Goal: Task Accomplishment & Management: Complete application form

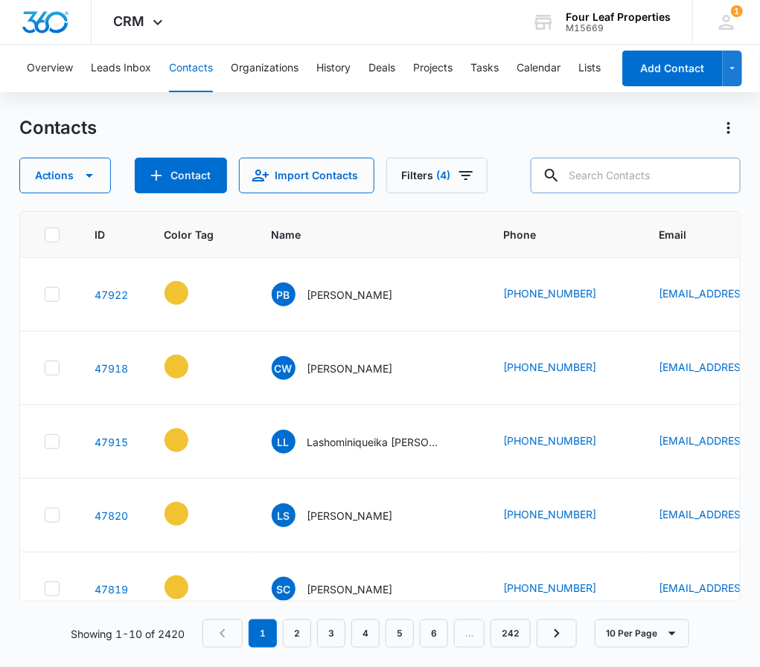
click at [639, 182] on input "text" at bounding box center [635, 176] width 210 height 36
type input "[PERSON_NAME]"
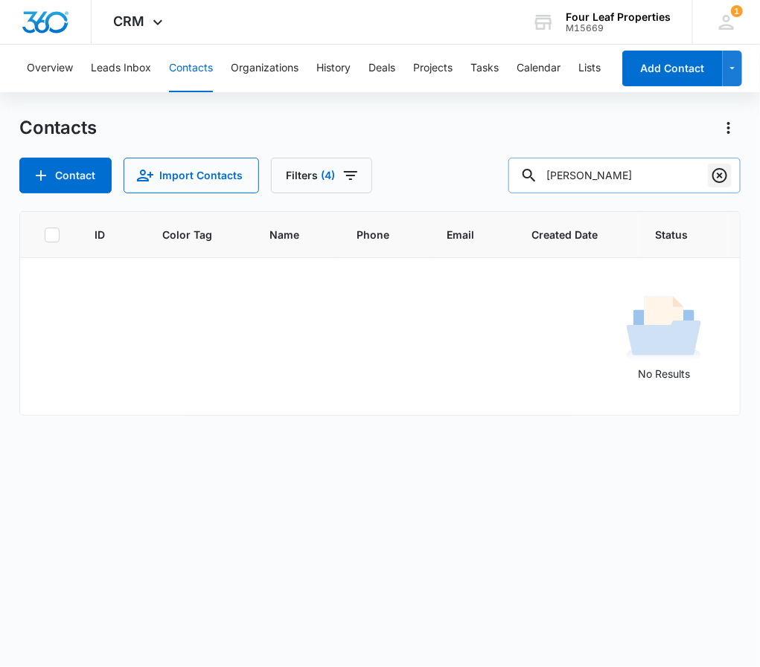
click at [725, 176] on icon "Clear" at bounding box center [719, 176] width 18 height 18
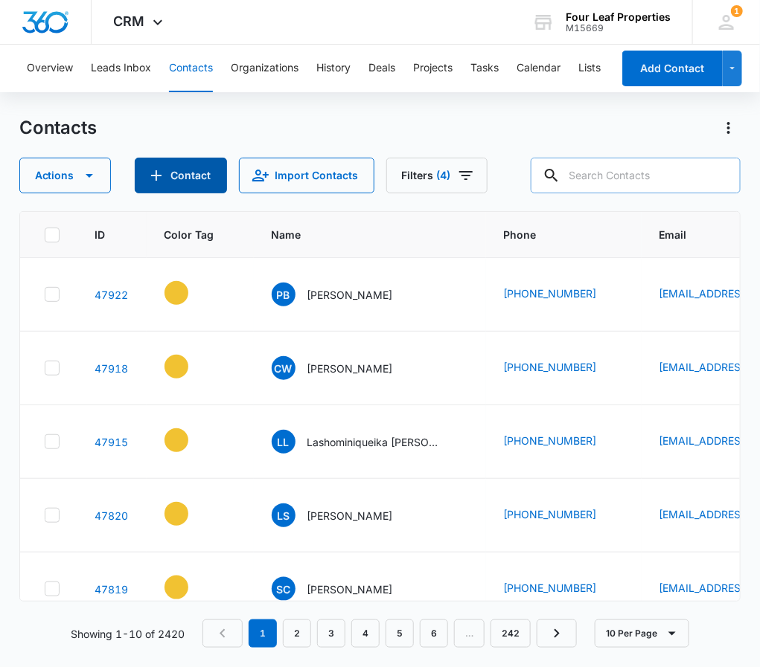
click at [185, 183] on button "Contact" at bounding box center [181, 176] width 92 height 36
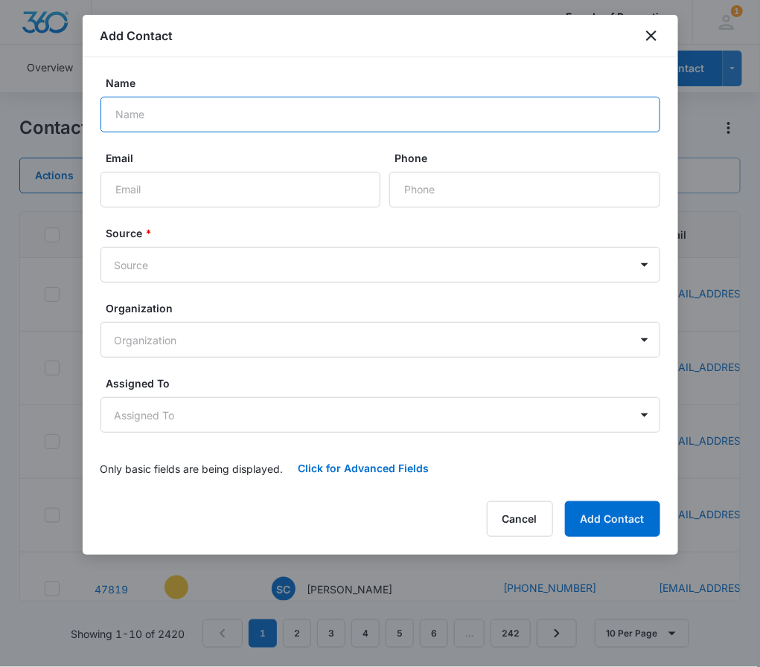
click at [231, 108] on input "Name" at bounding box center [379, 115] width 559 height 36
paste input "[PERSON_NAME]"
type input "[PERSON_NAME]"
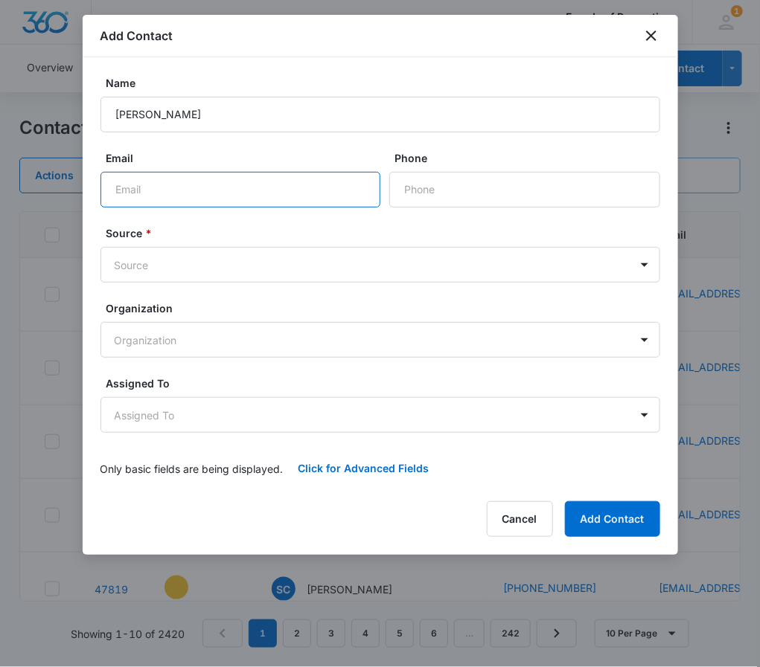
click at [234, 179] on input "Email" at bounding box center [240, 190] width 280 height 36
click at [254, 186] on input "Email" at bounding box center [240, 190] width 280 height 36
paste input "[+][EMAIL_ADDRESS][DOMAIN_NAME]"
type input "[+][EMAIL_ADDRESS][DOMAIN_NAME]"
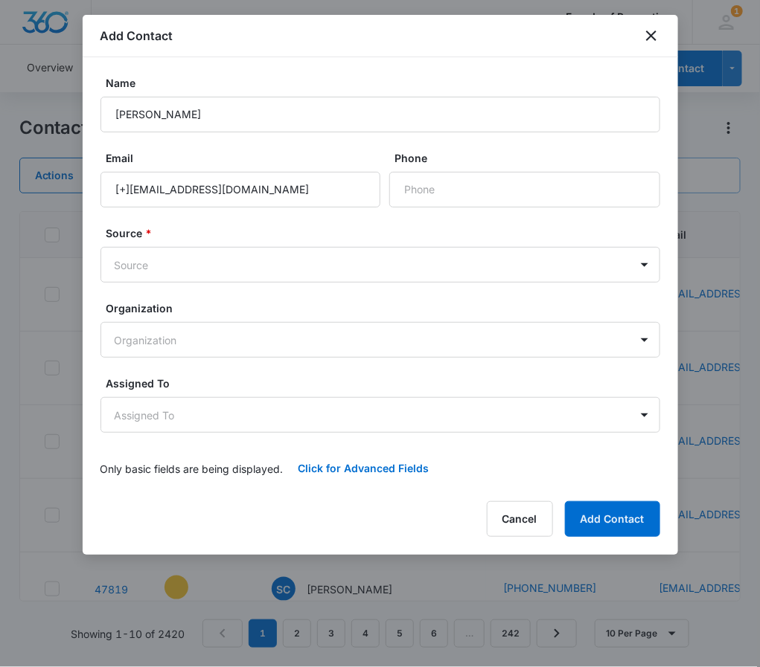
click at [641, 79] on label "Name" at bounding box center [385, 83] width 559 height 16
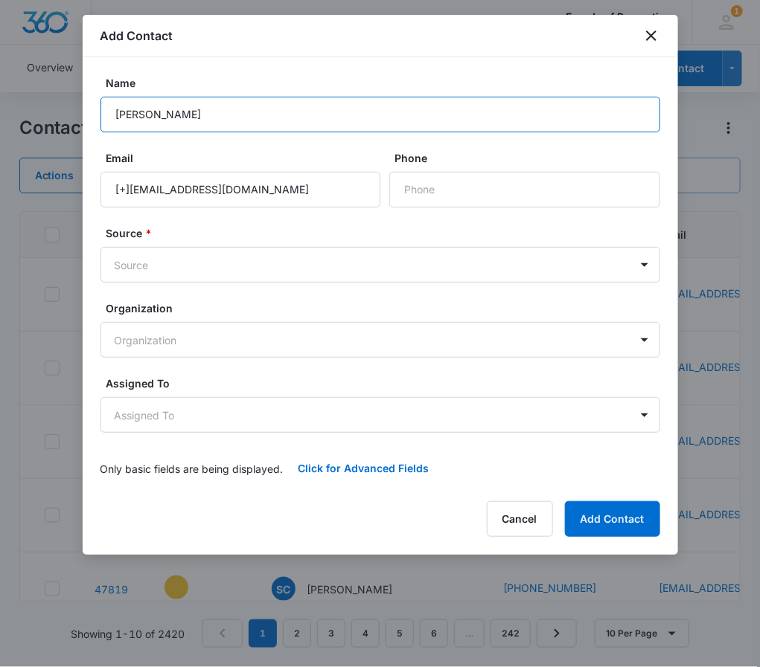
click at [641, 97] on input "[PERSON_NAME]" at bounding box center [379, 115] width 559 height 36
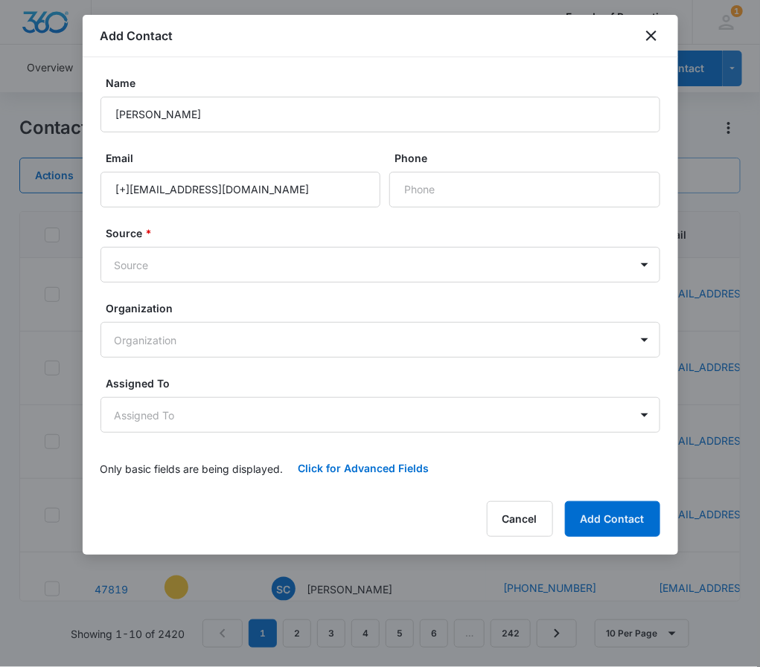
click at [643, 23] on div "Add Contact" at bounding box center [380, 36] width 595 height 42
click at [642, 36] on icon "close" at bounding box center [651, 36] width 18 height 18
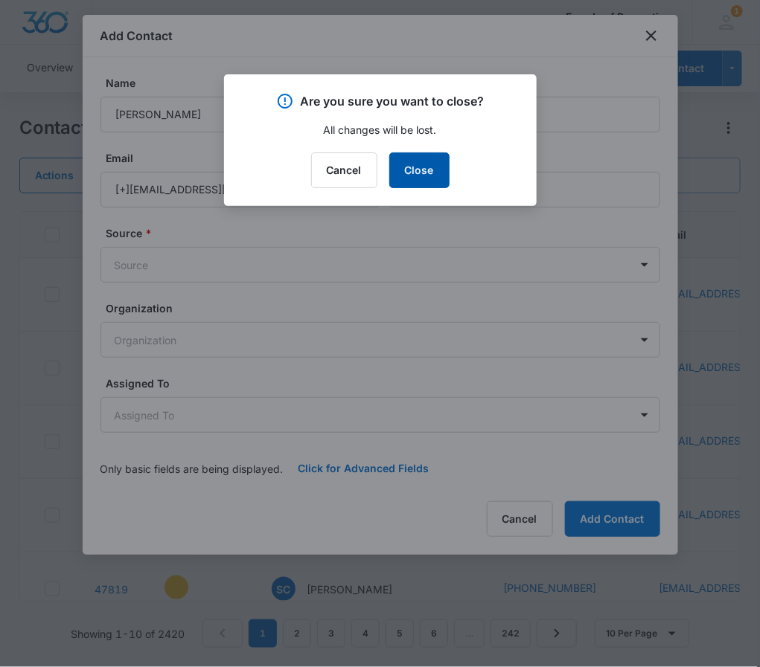
click at [431, 185] on button "Close" at bounding box center [419, 170] width 60 height 36
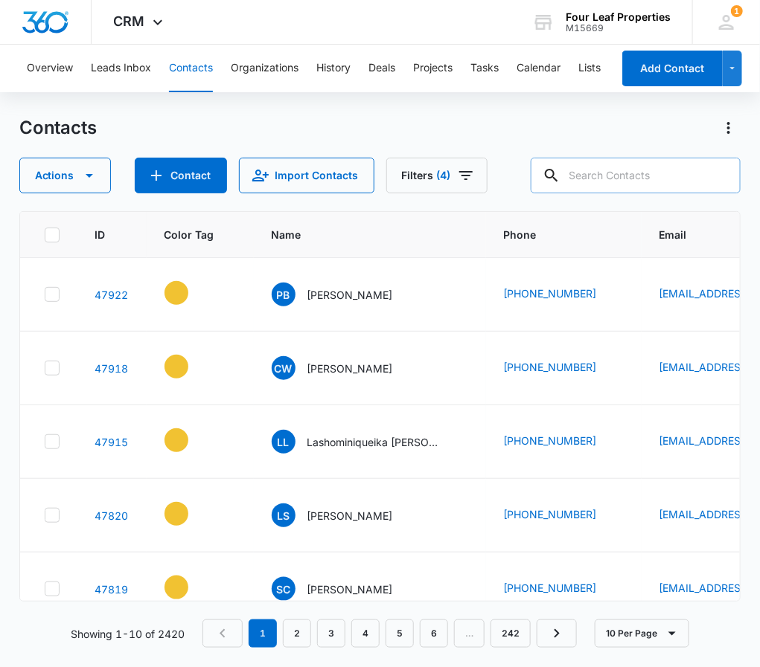
click at [594, 182] on input "text" at bounding box center [635, 176] width 210 height 36
type input "White"
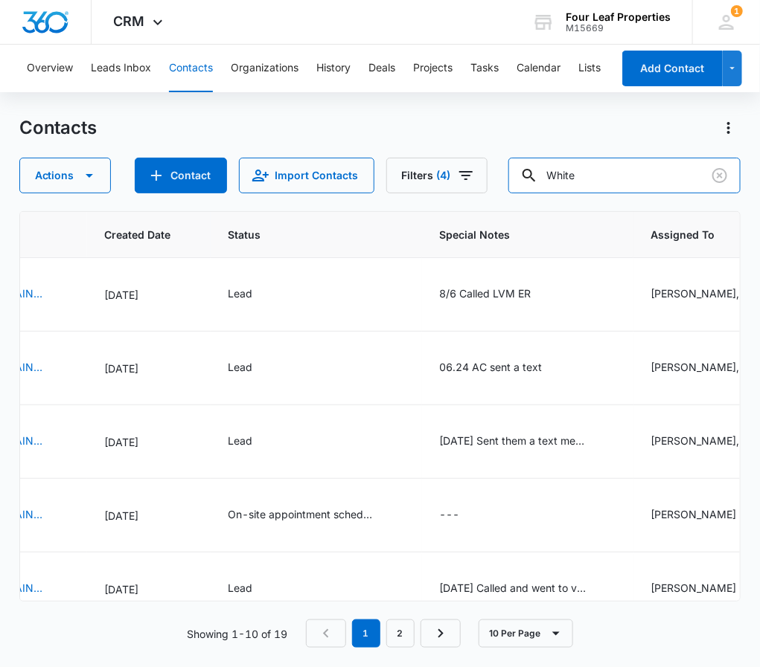
scroll to position [0, 911]
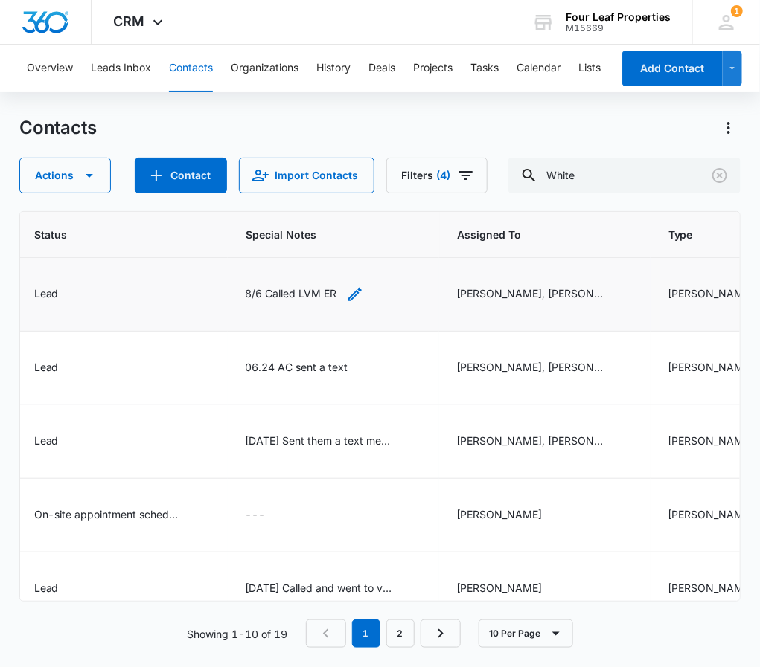
click at [364, 298] on icon "Special Notes - 8/6 Called LVM ER - Select to Edit Field" at bounding box center [355, 295] width 18 height 18
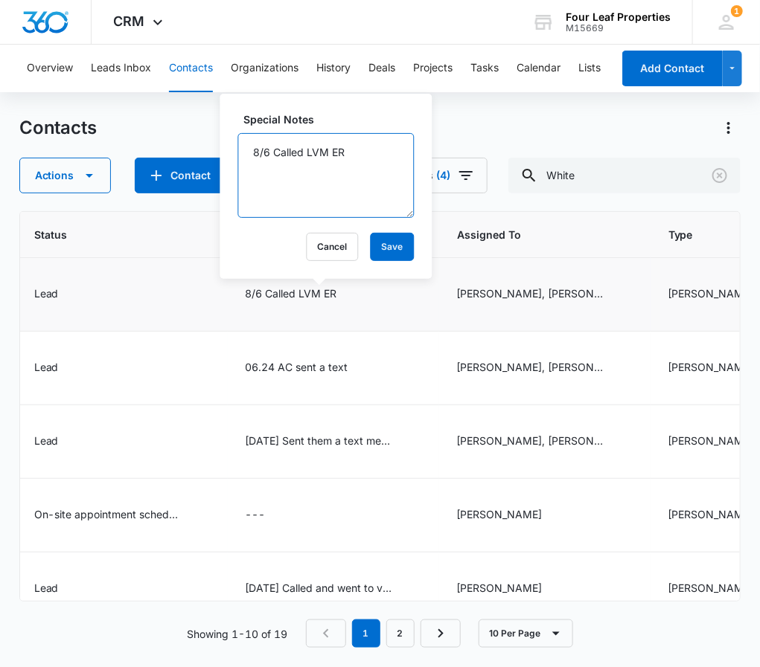
click at [253, 156] on textarea "8/6 Called LVM ER" at bounding box center [326, 175] width 176 height 85
click at [253, 150] on textarea "8/6 Called LVM ER" at bounding box center [326, 175] width 176 height 85
type textarea "8/11 Called LVM, sent email ER 8/6 Called LVM ER"
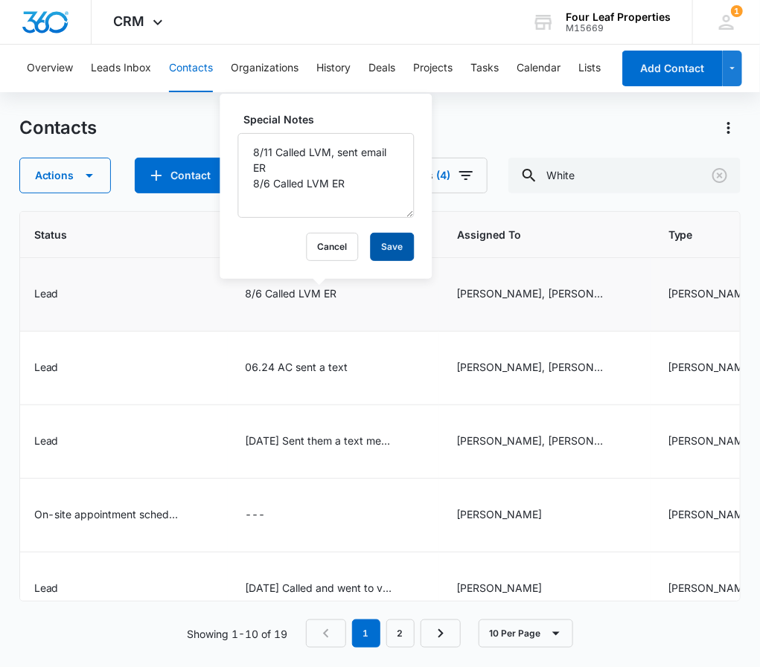
click at [382, 250] on button "Save" at bounding box center [392, 247] width 44 height 28
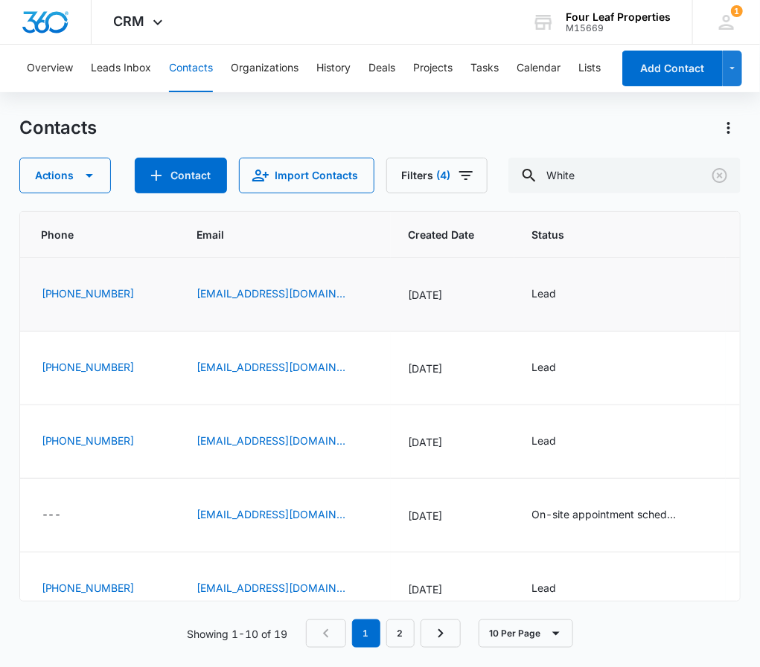
scroll to position [0, 346]
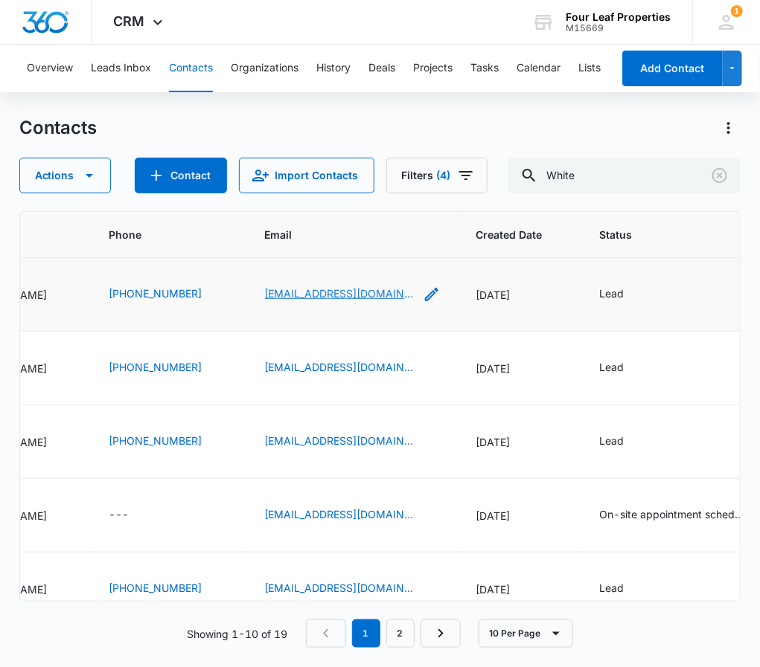
click at [385, 290] on link "[EMAIL_ADDRESS][DOMAIN_NAME]" at bounding box center [339, 294] width 149 height 16
click at [338, 295] on link "[EMAIL_ADDRESS][DOMAIN_NAME]" at bounding box center [339, 294] width 149 height 16
click at [723, 175] on icon "Clear" at bounding box center [719, 176] width 18 height 18
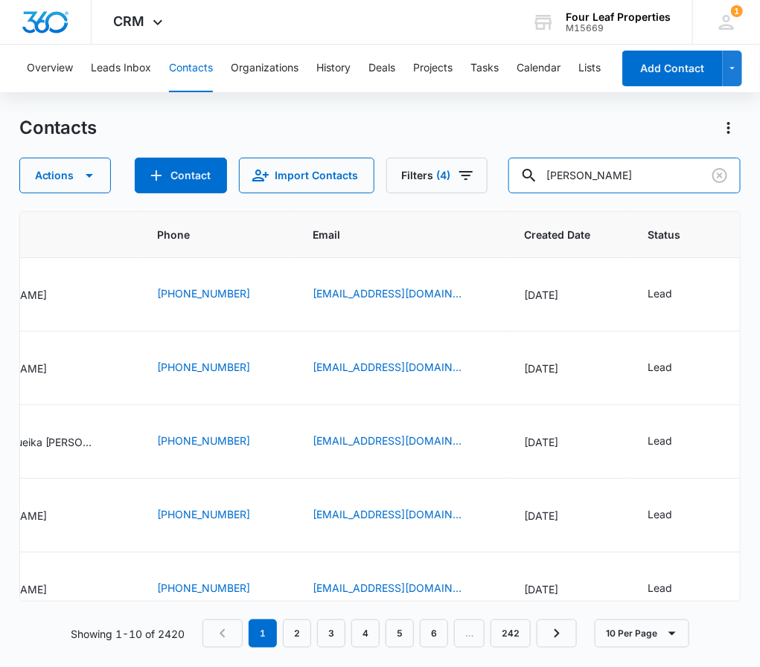
type input "[PERSON_NAME]"
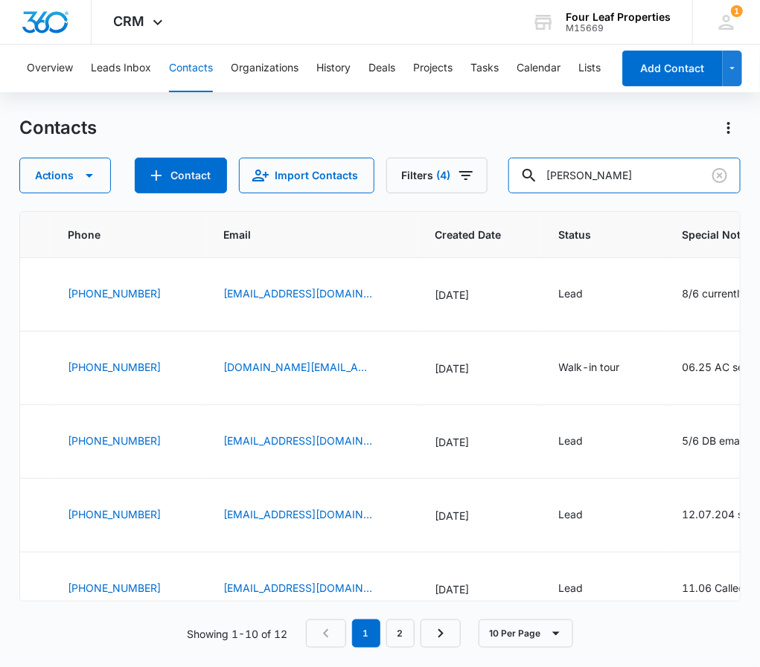
scroll to position [0, 417]
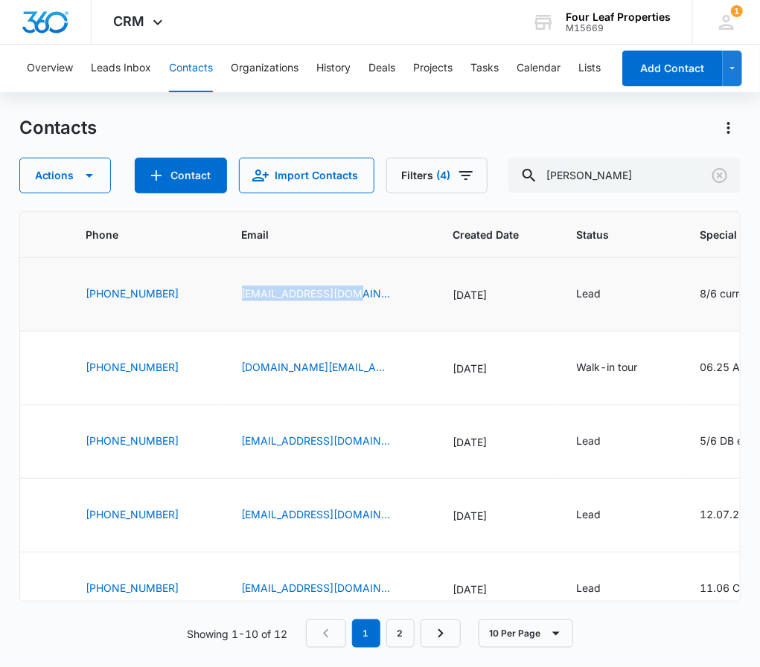
drag, startPoint x: 327, startPoint y: 293, endPoint x: 202, endPoint y: 293, distance: 125.0
click at [224, 293] on td "[EMAIL_ADDRESS][DOMAIN_NAME]" at bounding box center [329, 295] width 211 height 74
copy link "[EMAIL_ADDRESS][DOMAIN_NAME]"
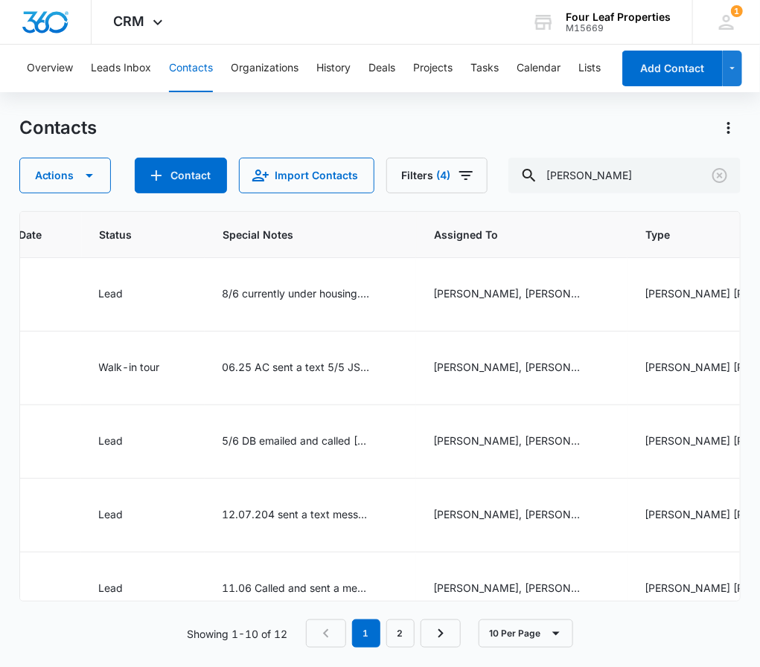
scroll to position [0, 911]
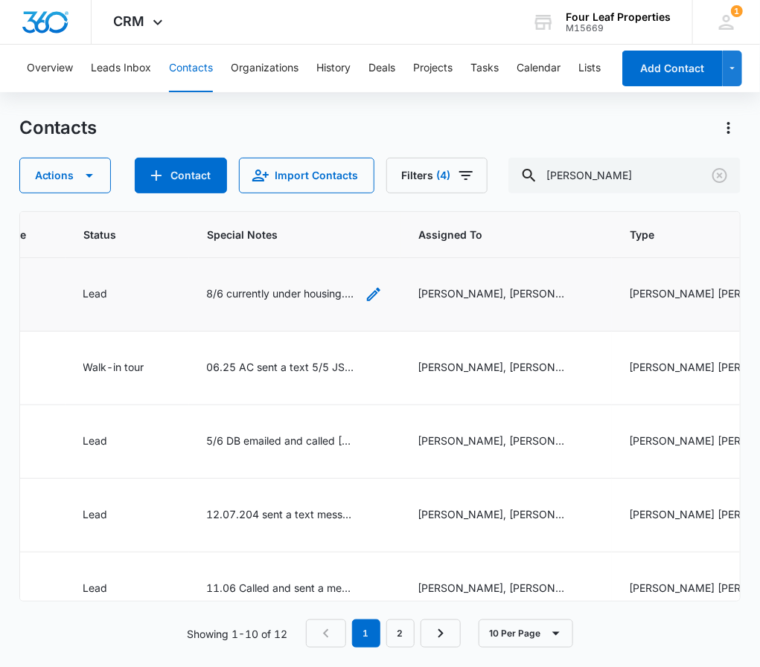
click at [367, 297] on icon "Special Notes - 8/6 currently under housing. Very interested stated she will ap…" at bounding box center [373, 294] width 13 height 13
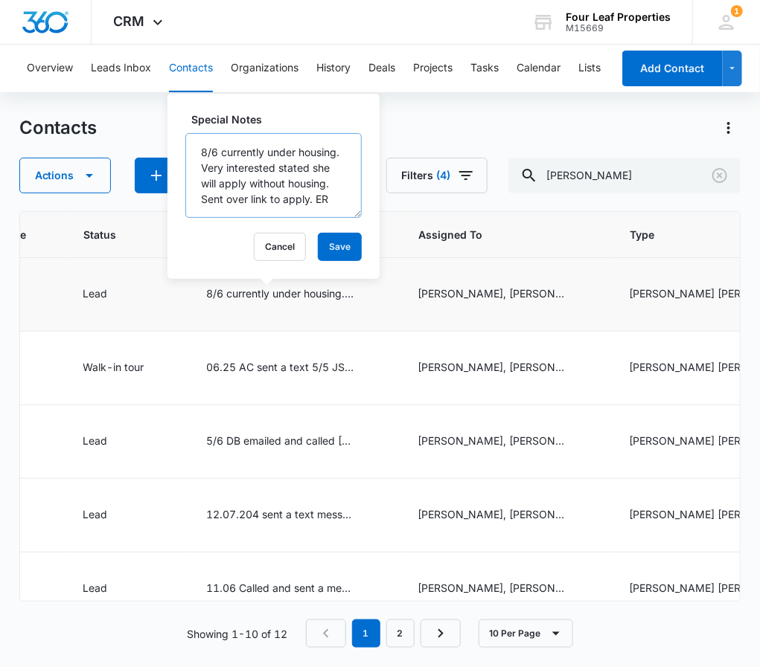
scroll to position [0, 0]
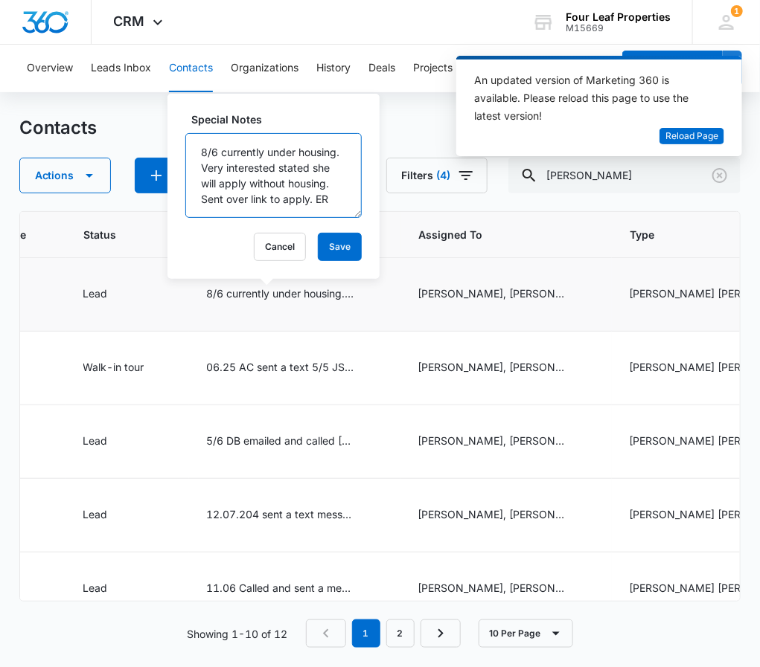
click at [197, 147] on textarea "8/6 currently under housing. Very interested stated she will apply without hous…" at bounding box center [273, 175] width 176 height 85
type textarea "8/11 Called LVM to follow up, sent email. ER 8/6 currently under housing. Very …"
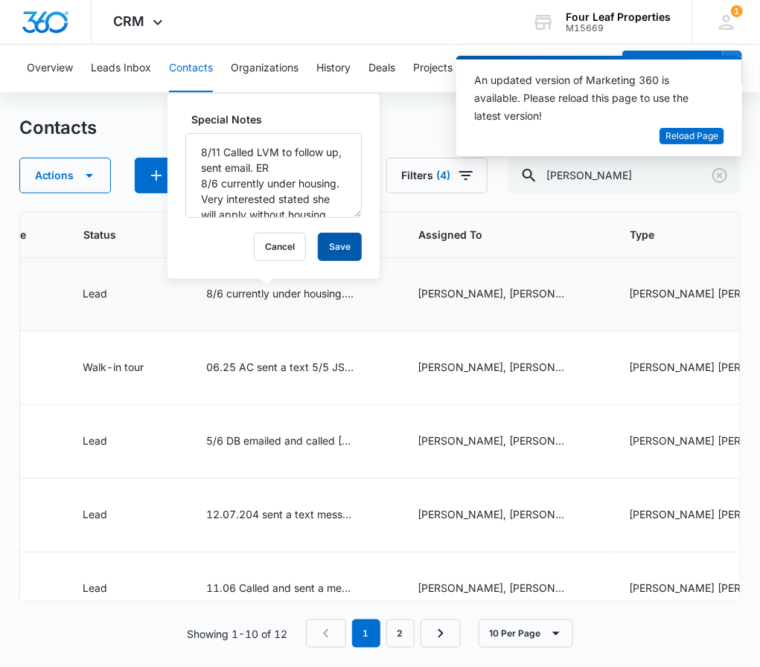
click at [318, 237] on button "Save" at bounding box center [340, 247] width 44 height 28
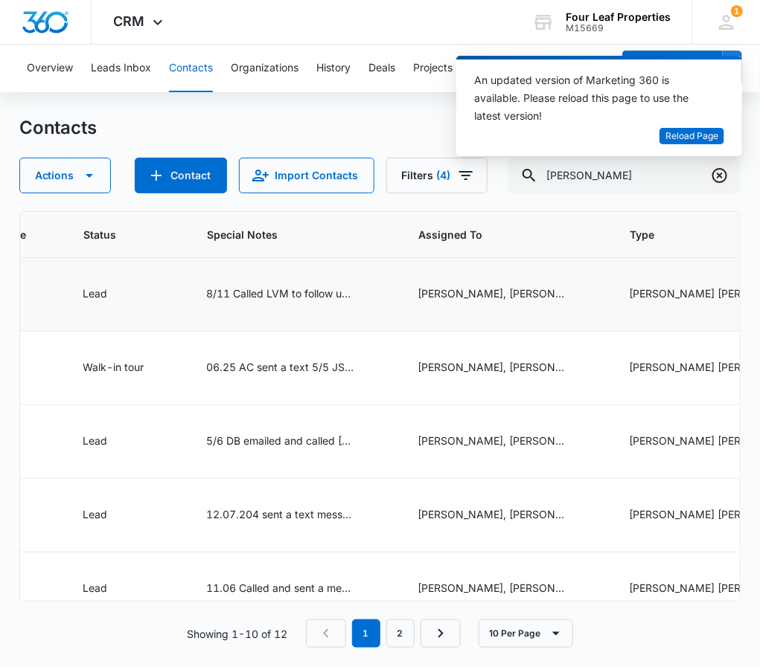
click at [719, 175] on icon "Clear" at bounding box center [719, 175] width 15 height 15
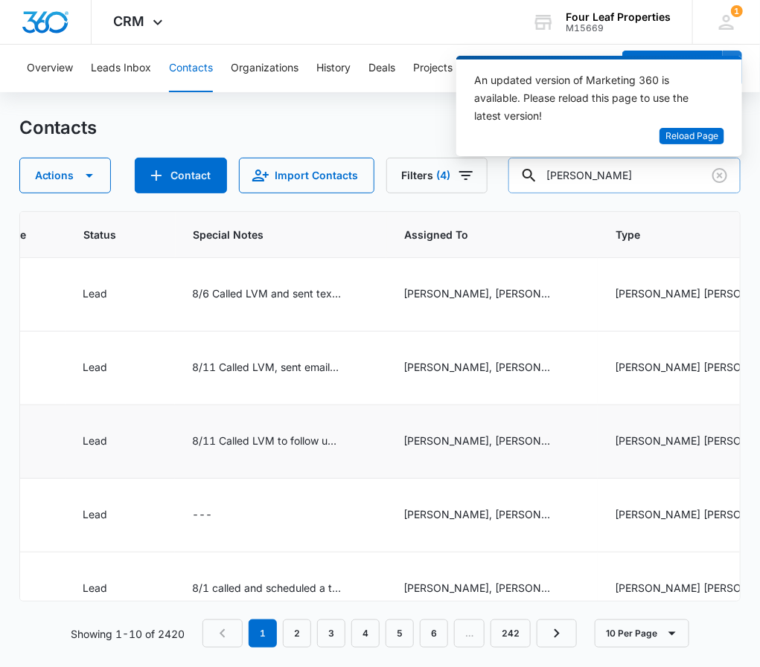
type input "[PERSON_NAME]"
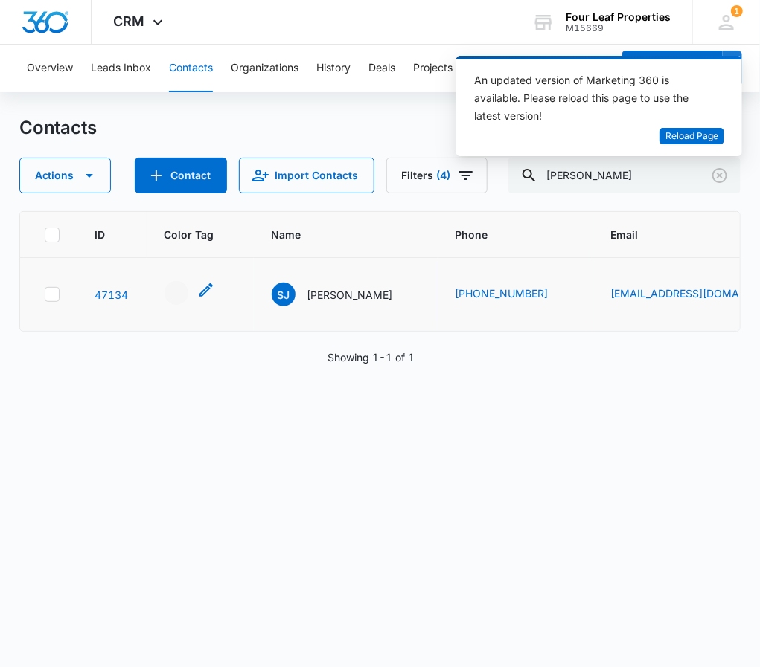
click at [208, 286] on icon "- - Select to Edit Field" at bounding box center [205, 289] width 13 height 13
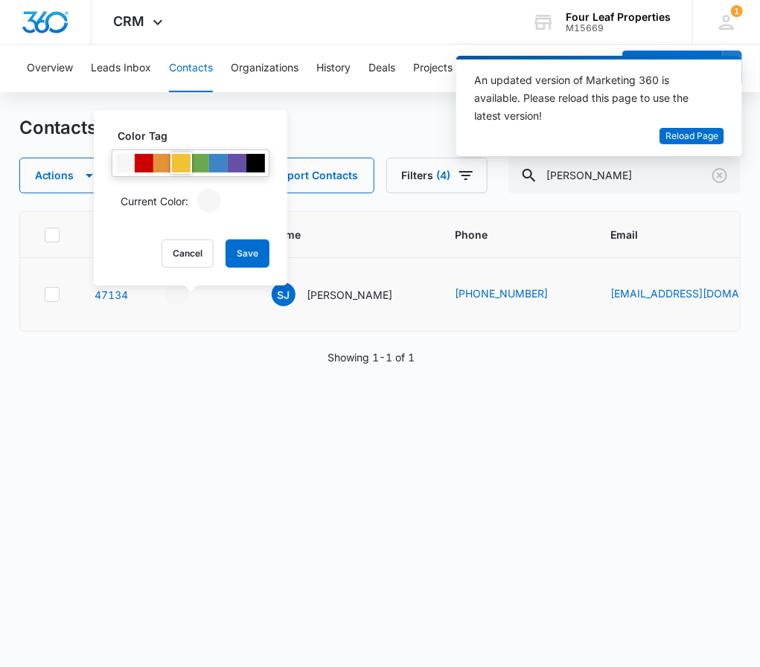
click at [179, 154] on div at bounding box center [181, 163] width 19 height 19
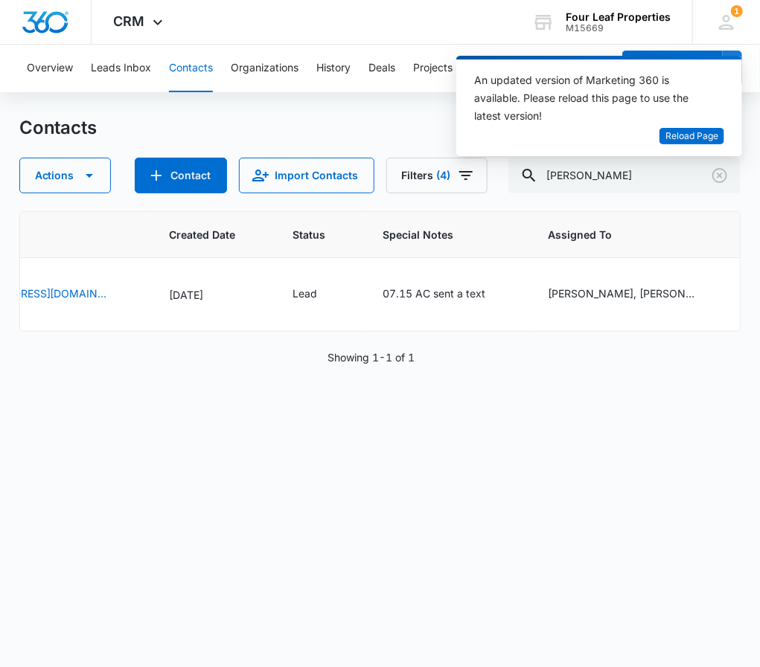
scroll to position [0, 614]
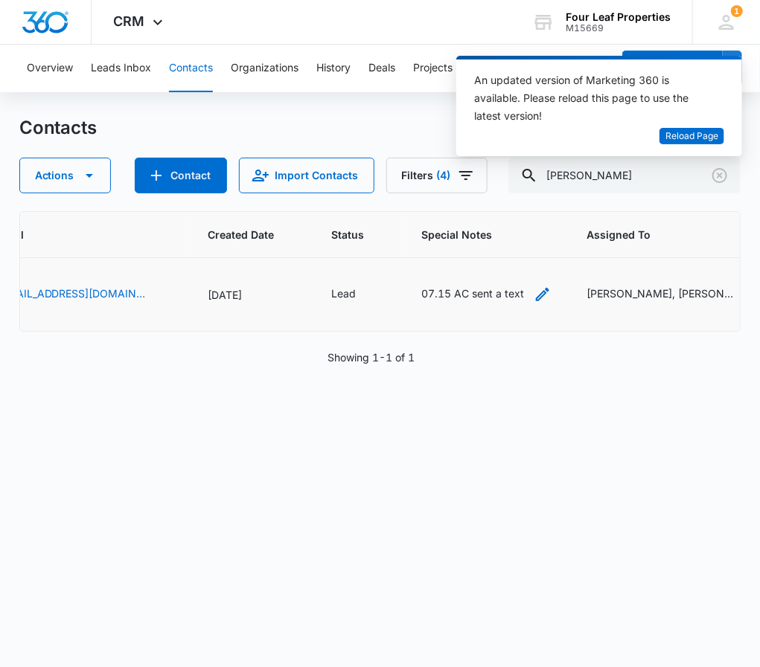
click at [533, 291] on icon "Special Notes - 07.15 AC sent a text - Select to Edit Field" at bounding box center [542, 295] width 18 height 18
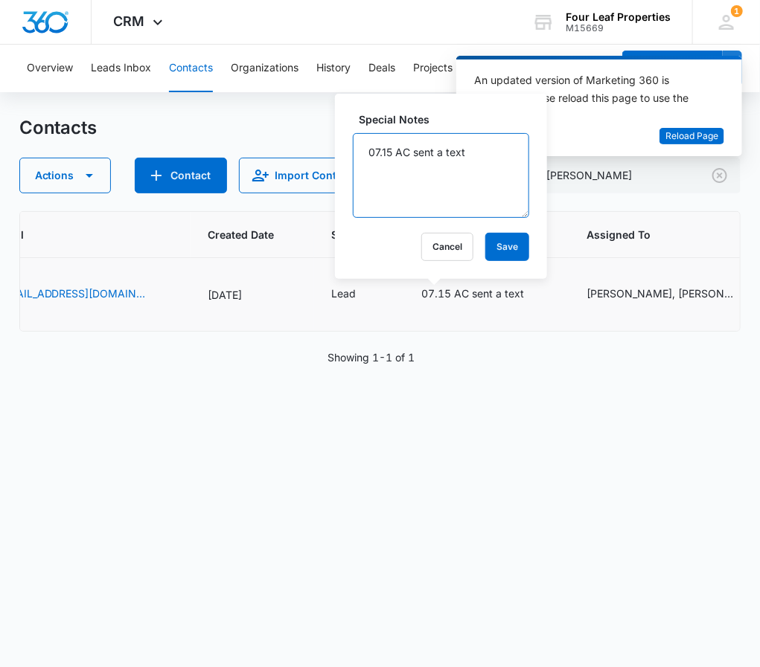
click at [360, 147] on textarea "07.15 AC sent a text" at bounding box center [441, 175] width 176 height 85
click at [387, 152] on textarea "07.15 AC sent a text" at bounding box center [441, 175] width 176 height 85
type textarea "8/11 Called LVM, sent email ER 07.15 AC sent a text"
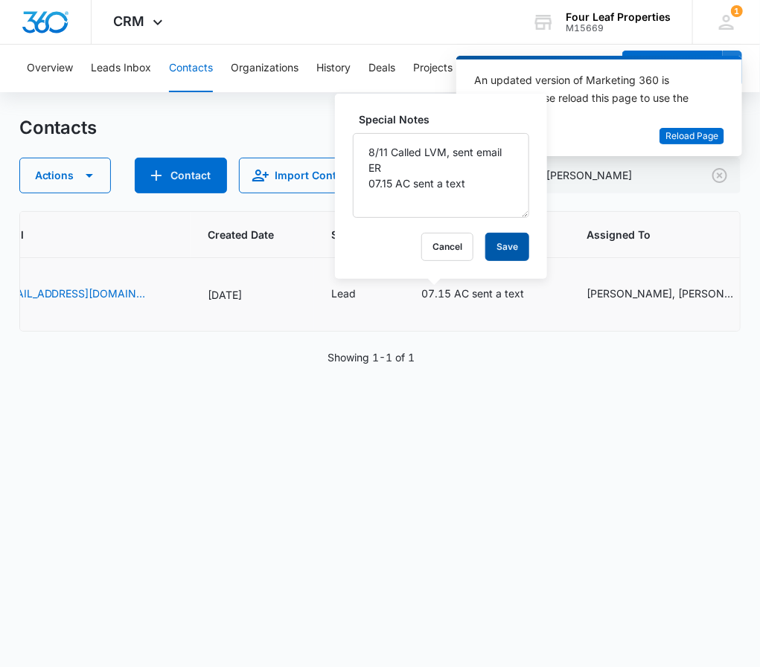
click at [504, 248] on button "Save" at bounding box center [507, 247] width 44 height 28
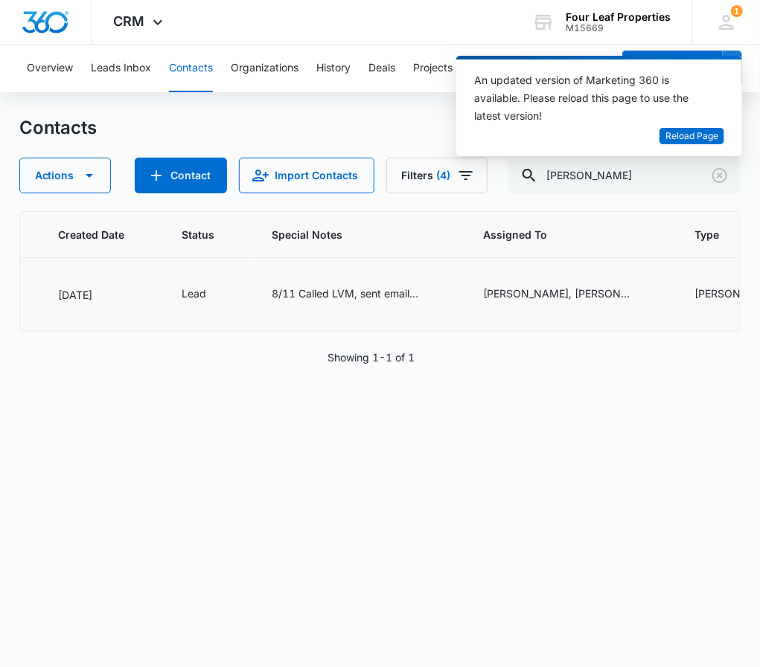
scroll to position [0, 782]
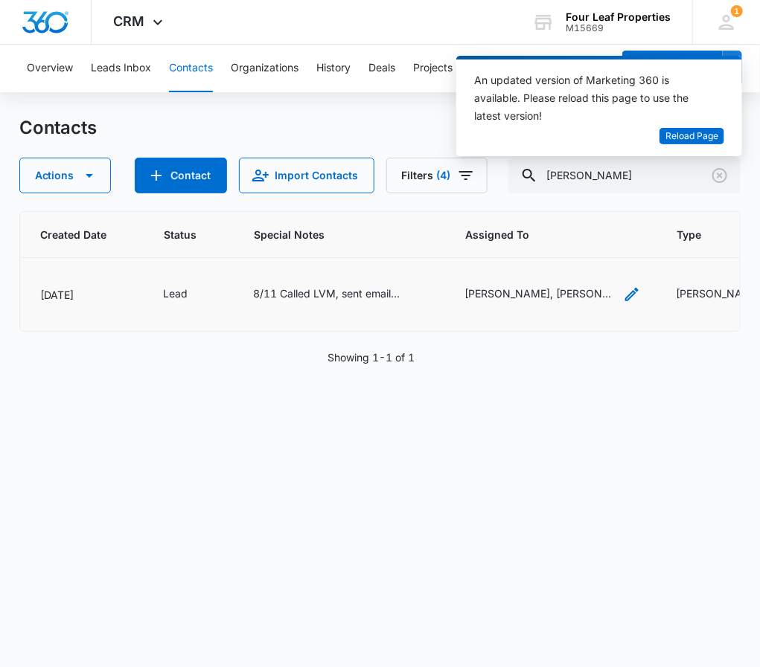
click at [623, 298] on icon "Assigned To - Alexa Chavez, Jonathan Standifer - Select to Edit Field" at bounding box center [632, 295] width 18 height 18
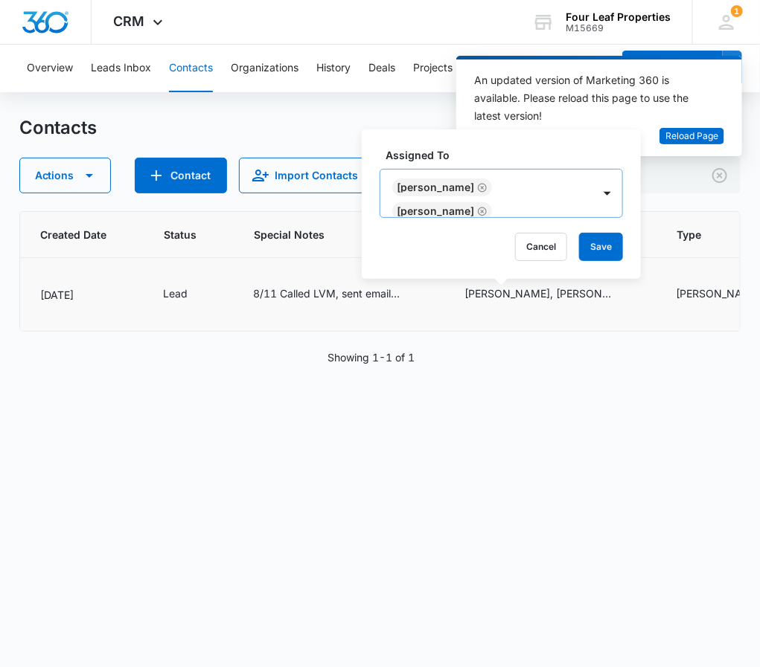
click at [487, 187] on icon "Remove Jonathan Standifer" at bounding box center [482, 187] width 10 height 11
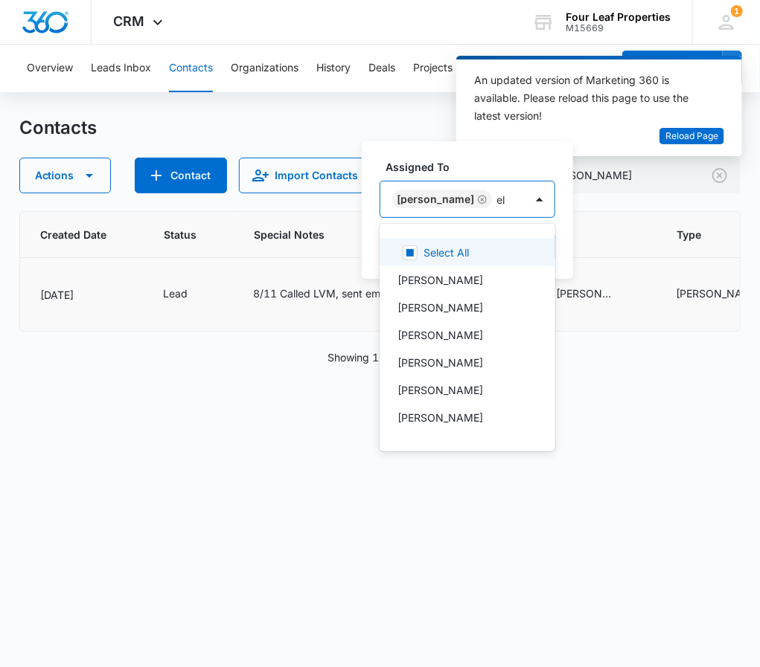
type input "ele"
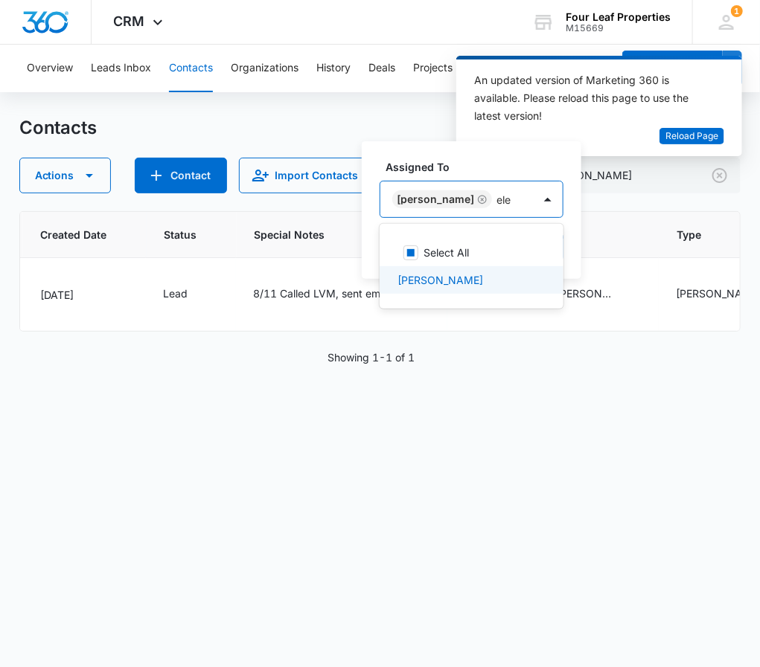
click at [478, 277] on div "[PERSON_NAME]" at bounding box center [469, 280] width 145 height 16
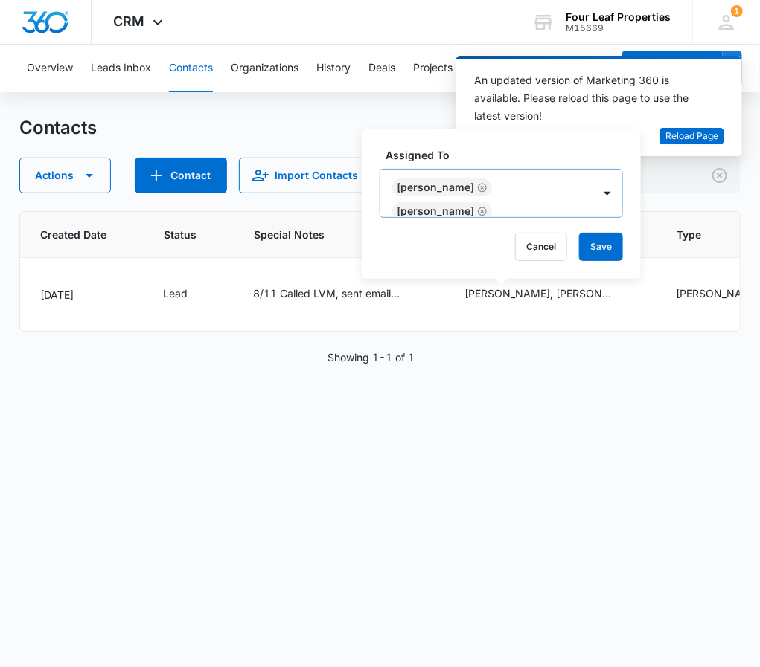
click at [509, 145] on div "Assigned To [PERSON_NAME] [PERSON_NAME] Cancel Save" at bounding box center [501, 204] width 279 height 150
click at [596, 242] on button "Save" at bounding box center [601, 247] width 44 height 28
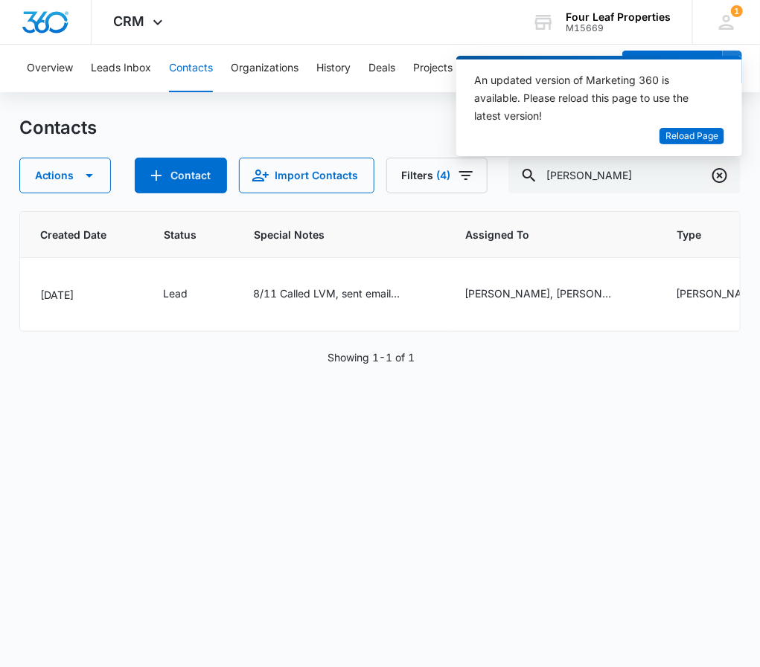
click at [724, 174] on icon "Clear" at bounding box center [719, 176] width 18 height 18
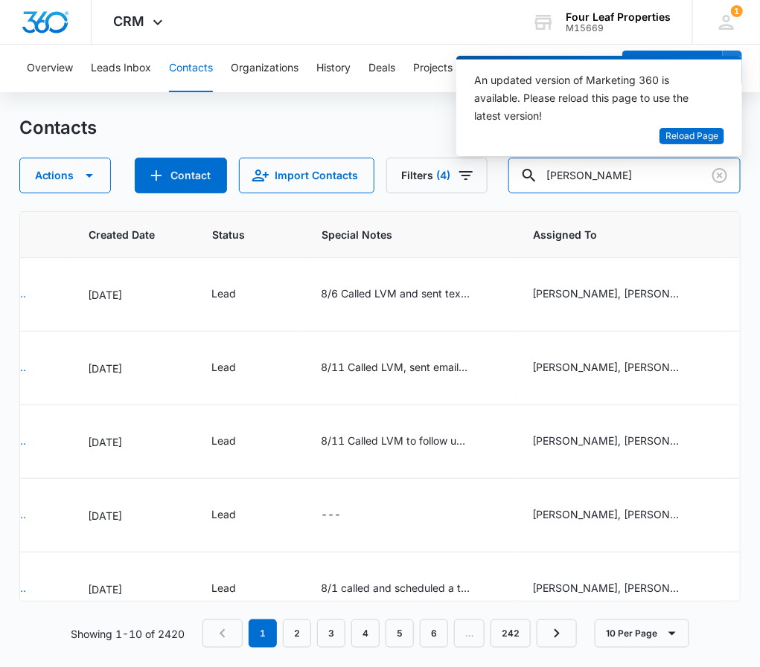
type input "[PERSON_NAME]"
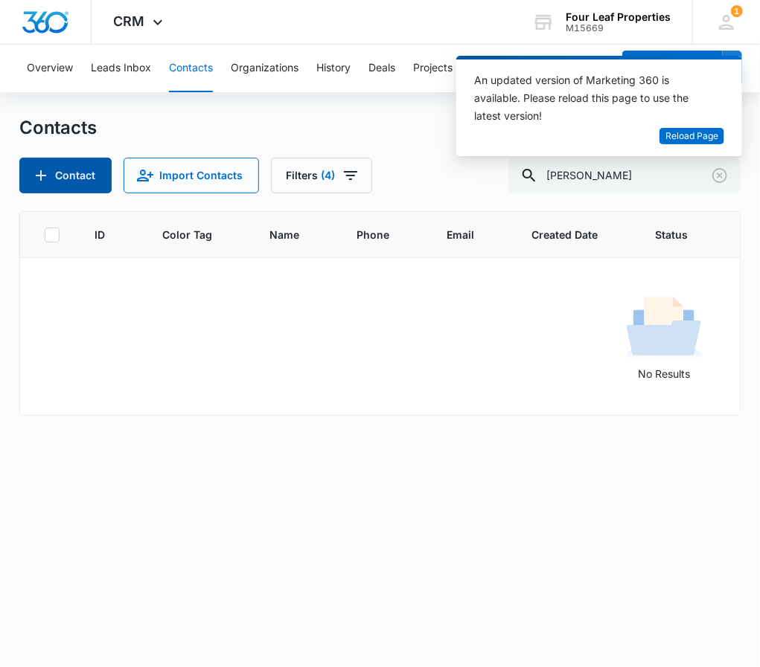
click at [49, 161] on button "Contact" at bounding box center [65, 176] width 92 height 36
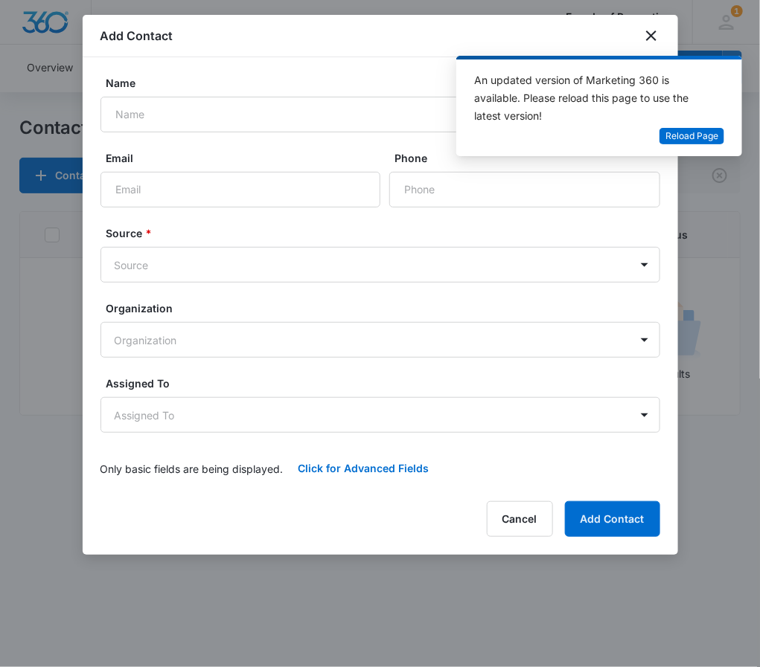
click at [371, 20] on div "Add Contact" at bounding box center [380, 36] width 595 height 42
click at [139, 115] on input "Name" at bounding box center [379, 115] width 559 height 36
paste input "[PERSON_NAME]"
type input "[PERSON_NAME]"
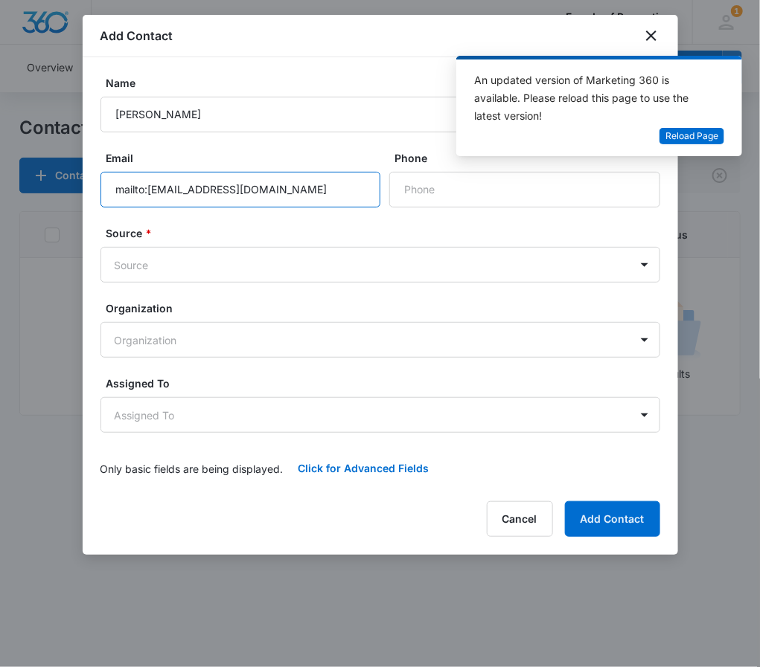
click at [324, 193] on input "mailto:[EMAIL_ADDRESS][DOMAIN_NAME]" at bounding box center [240, 190] width 280 height 36
click at [146, 183] on input "mailto:[EMAIL_ADDRESS][DOMAIN_NAME]" at bounding box center [240, 190] width 280 height 36
click at [150, 190] on input "mailto:[EMAIL_ADDRESS][DOMAIN_NAME]" at bounding box center [240, 190] width 280 height 36
type input "[EMAIL_ADDRESS][DOMAIN_NAME]"
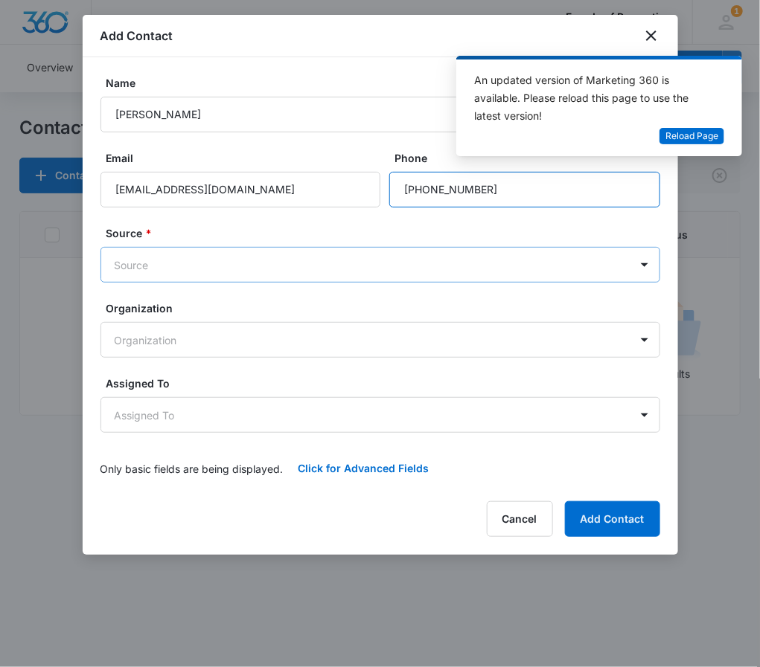
type input "[PHONE_NUMBER]"
click at [235, 275] on body "CRM Apps Reputation Websites Forms CRM Email Social Shop Payments POS Content A…" at bounding box center [380, 333] width 760 height 667
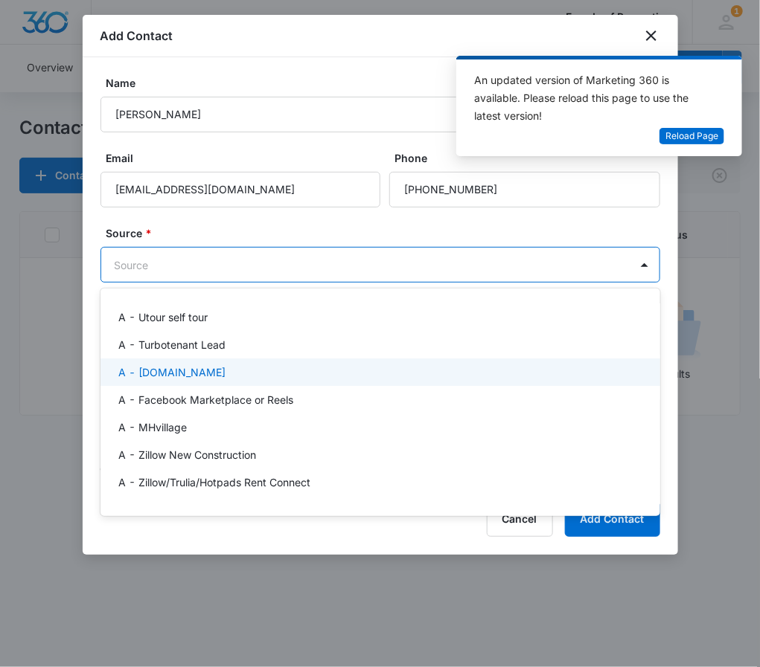
click at [181, 382] on div "A - [DOMAIN_NAME]" at bounding box center [379, 373] width 559 height 28
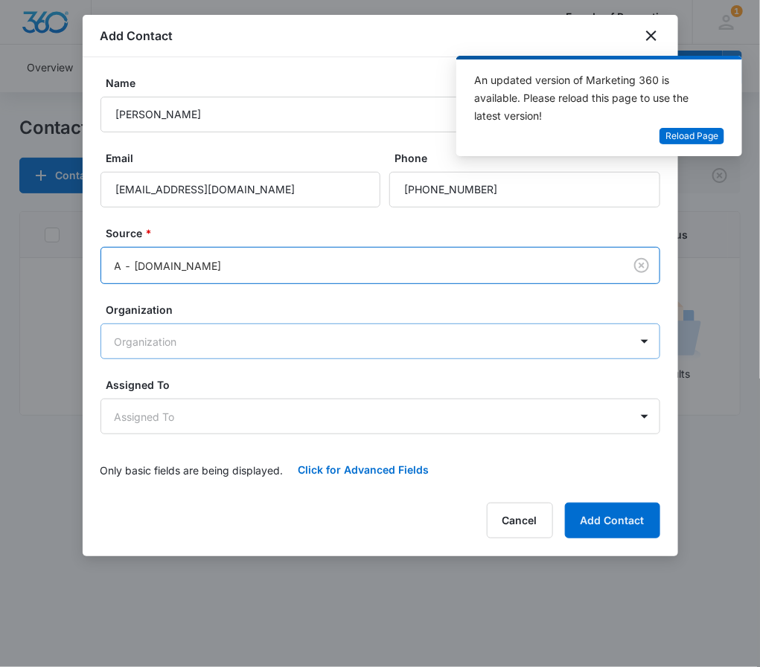
click at [255, 333] on body "CRM Apps Reputation Websites Forms CRM Email Social Shop Payments POS Content A…" at bounding box center [380, 333] width 760 height 667
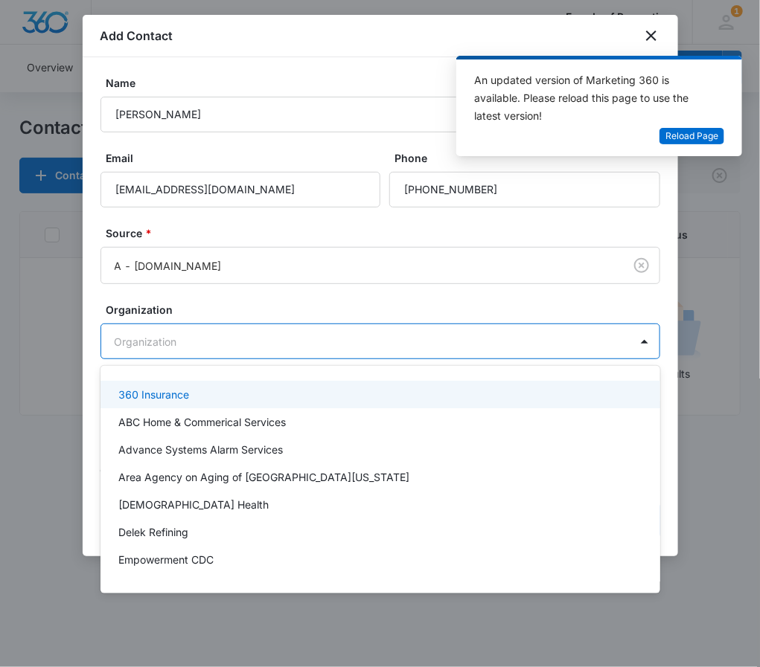
click at [255, 333] on div at bounding box center [380, 333] width 760 height 667
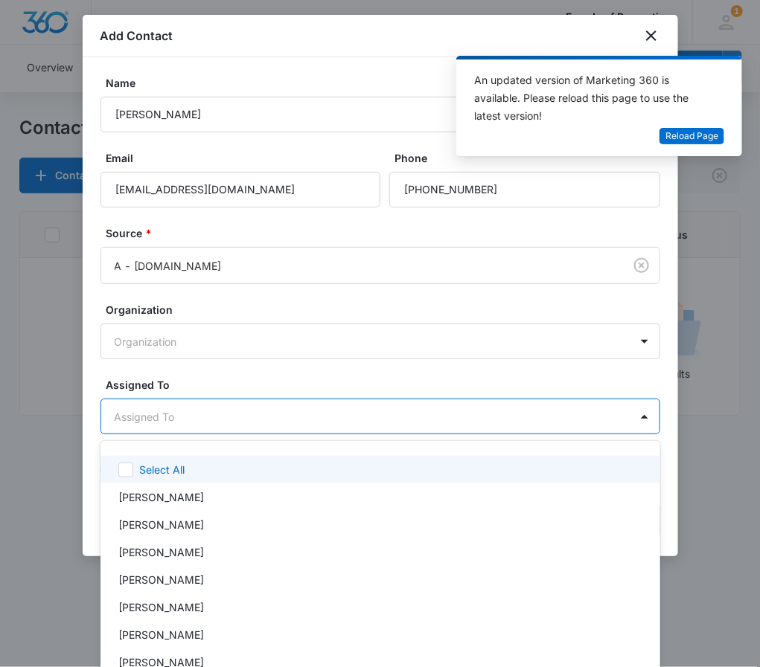
click at [147, 420] on body "CRM Apps Reputation Websites Forms CRM Email Social Shop Payments POS Content A…" at bounding box center [380, 333] width 760 height 667
type input "ele"
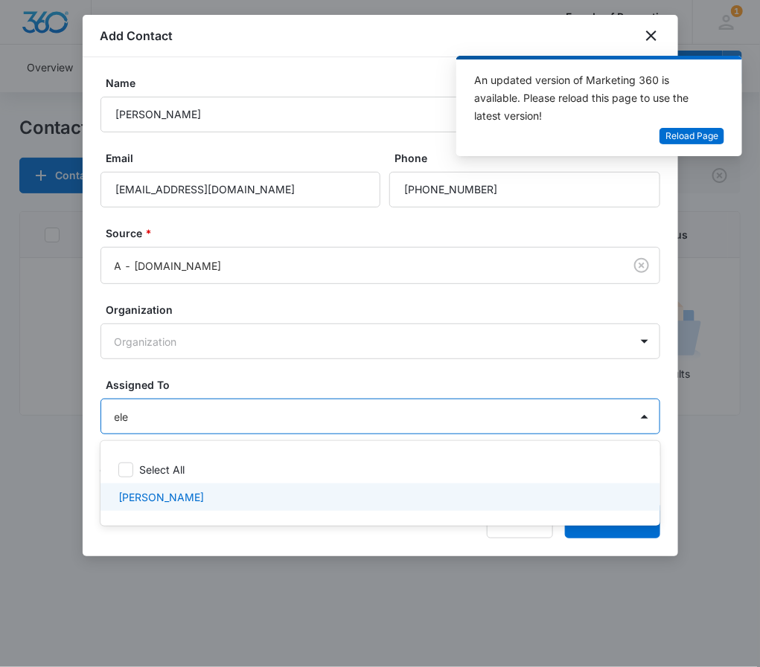
click at [183, 493] on p "[PERSON_NAME]" at bounding box center [161, 497] width 86 height 16
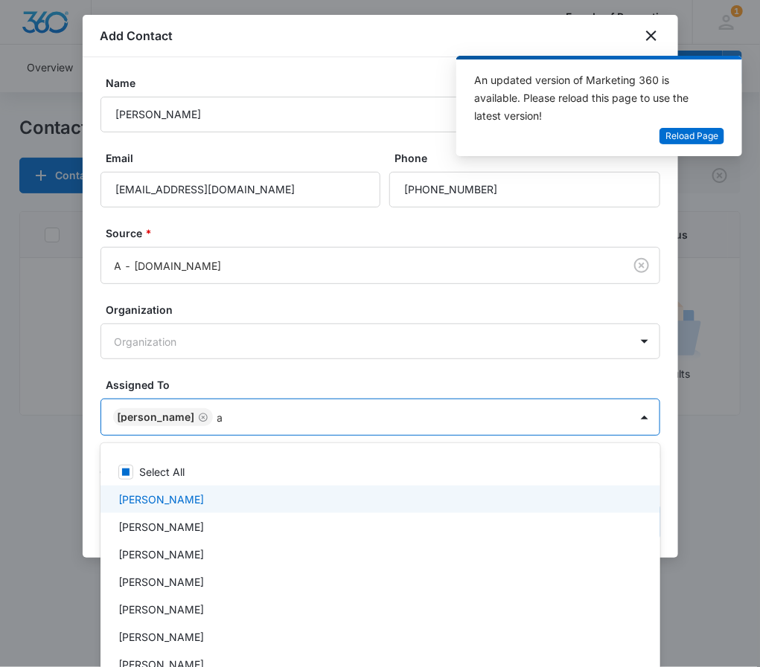
type input "al"
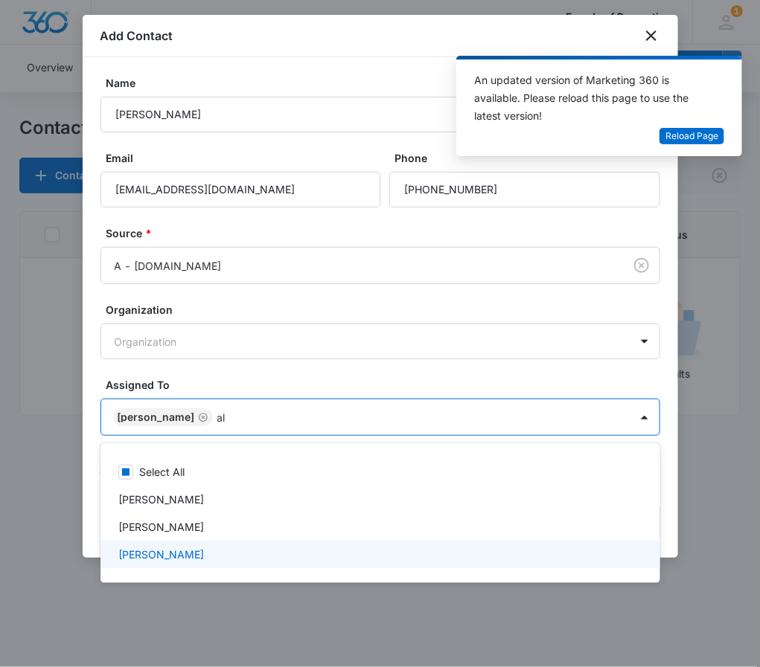
click at [199, 552] on div "[PERSON_NAME]" at bounding box center [378, 555] width 521 height 16
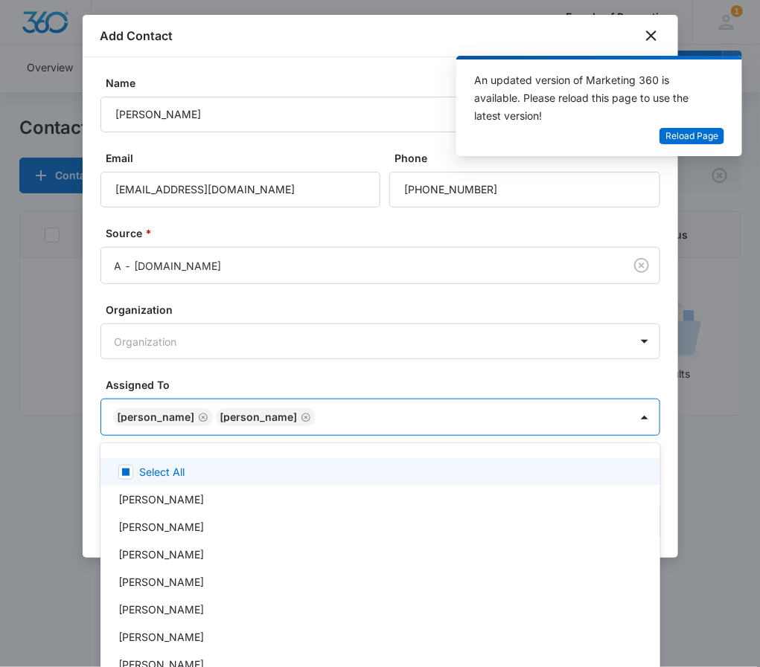
click at [485, 366] on div at bounding box center [380, 333] width 760 height 667
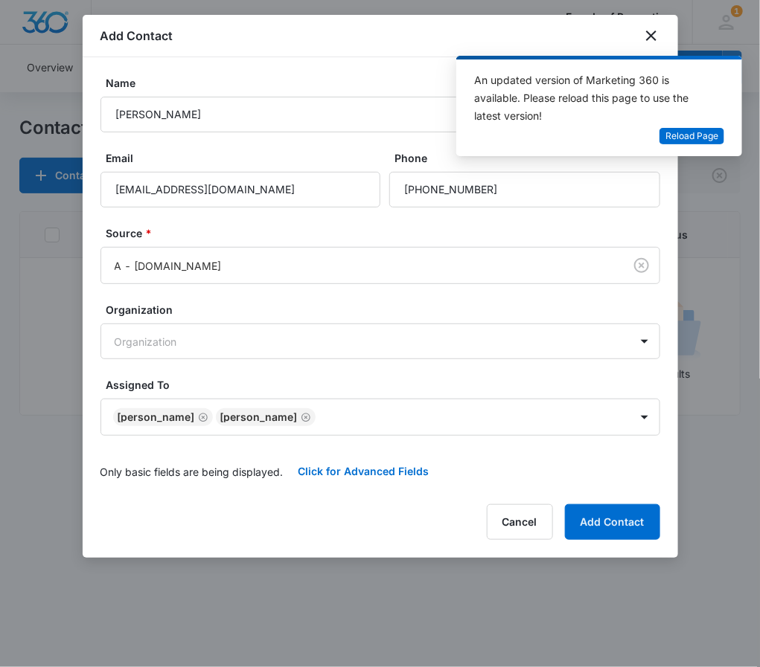
click at [386, 513] on div "Cancel Add Contact" at bounding box center [379, 522] width 559 height 36
click at [617, 525] on button "Add Contact" at bounding box center [612, 522] width 95 height 36
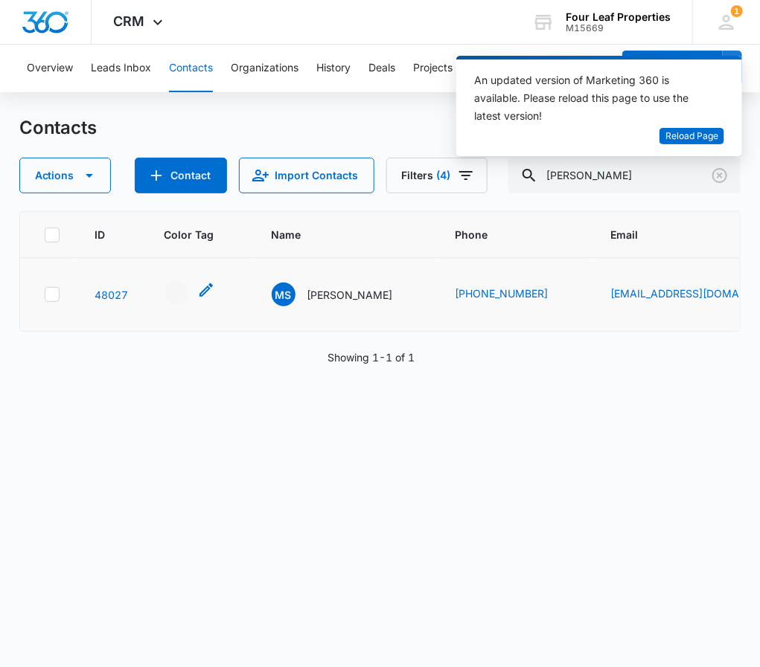
click at [208, 291] on icon "- - Select to Edit Field" at bounding box center [205, 289] width 13 height 13
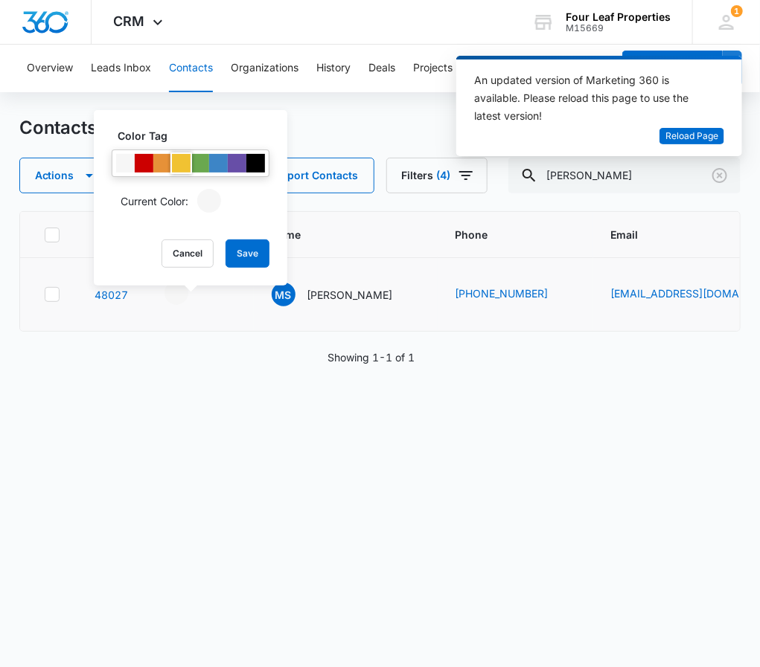
click at [185, 154] on div at bounding box center [181, 163] width 19 height 19
click at [248, 253] on button "Save" at bounding box center [247, 254] width 44 height 28
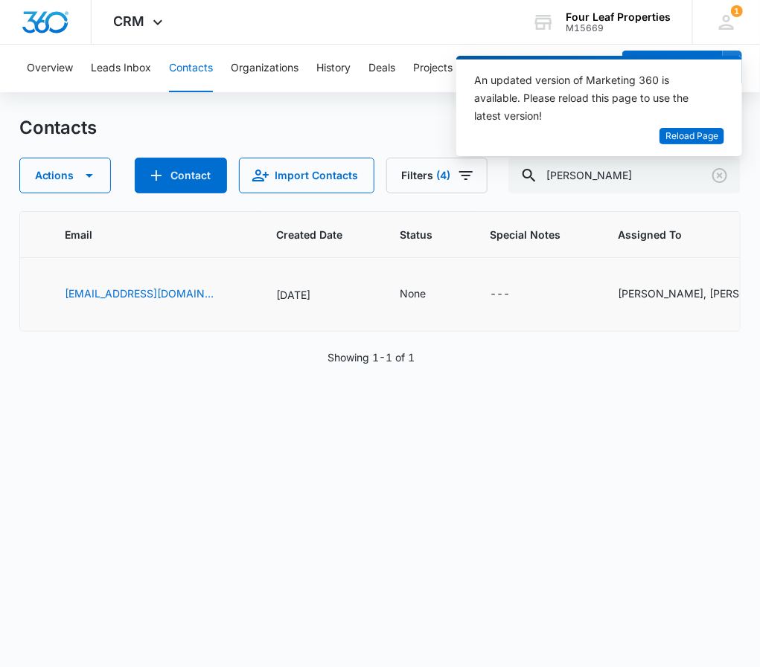
scroll to position [0, 589]
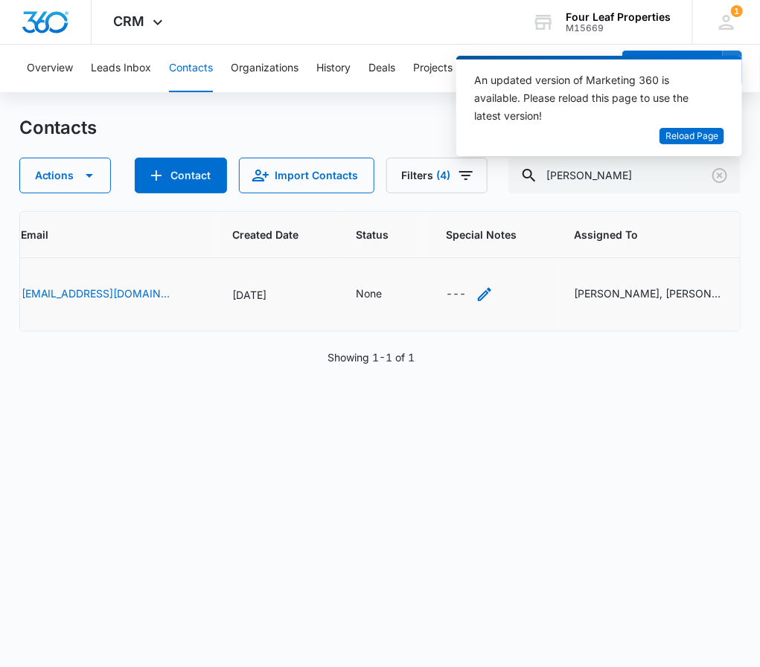
click at [475, 297] on icon "Special Notes - - Select to Edit Field" at bounding box center [484, 295] width 18 height 18
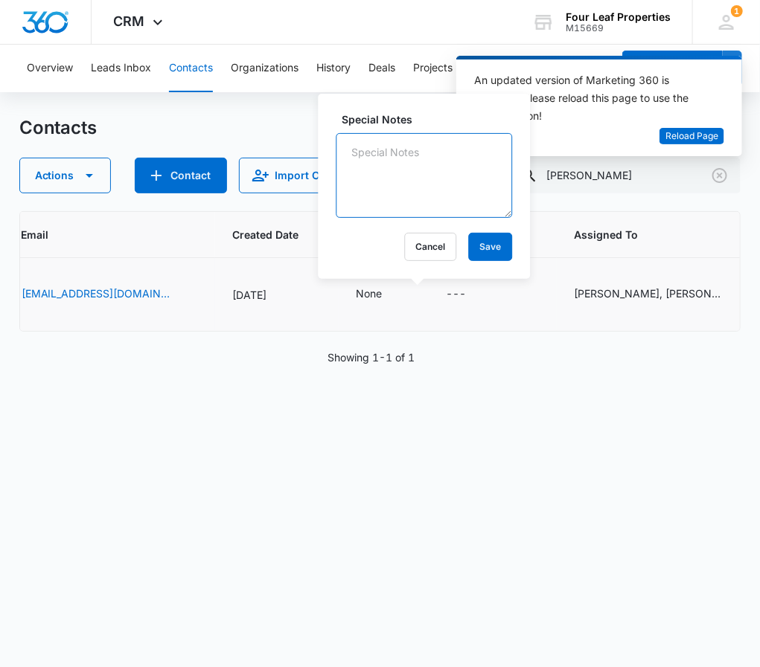
click at [355, 176] on textarea "Special Notes" at bounding box center [424, 175] width 176 height 85
click at [418, 150] on textarea "8/11 Called LVM, sent email. ER" at bounding box center [424, 175] width 176 height 85
click at [460, 154] on textarea "8/11 Called VM is full, sent email. ER" at bounding box center [424, 175] width 176 height 85
type textarea "8/11 Called VM is full sent email. ER"
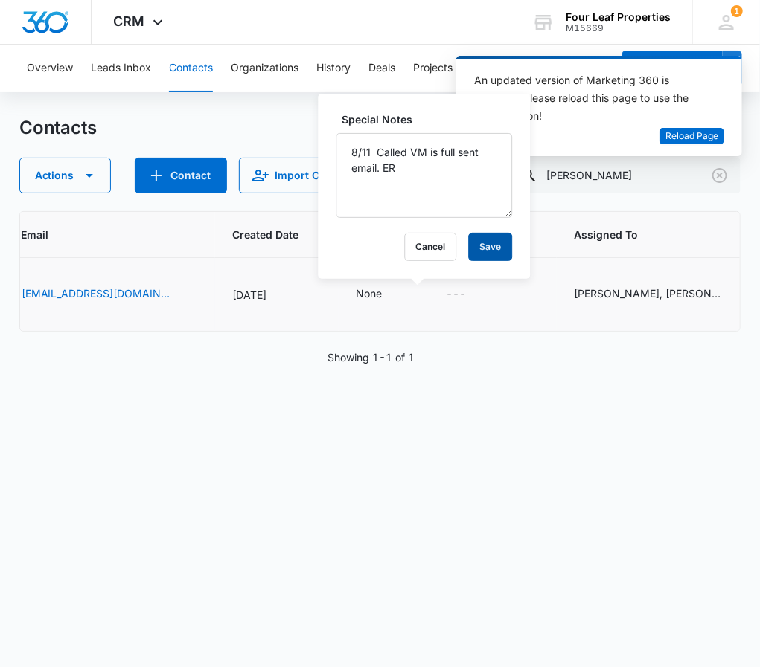
click at [478, 248] on button "Save" at bounding box center [491, 247] width 44 height 28
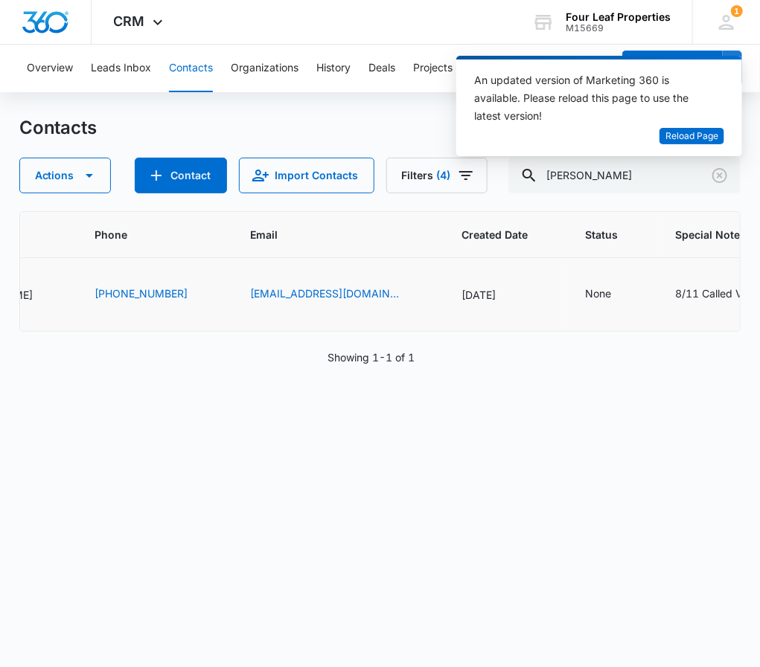
scroll to position [0, 335]
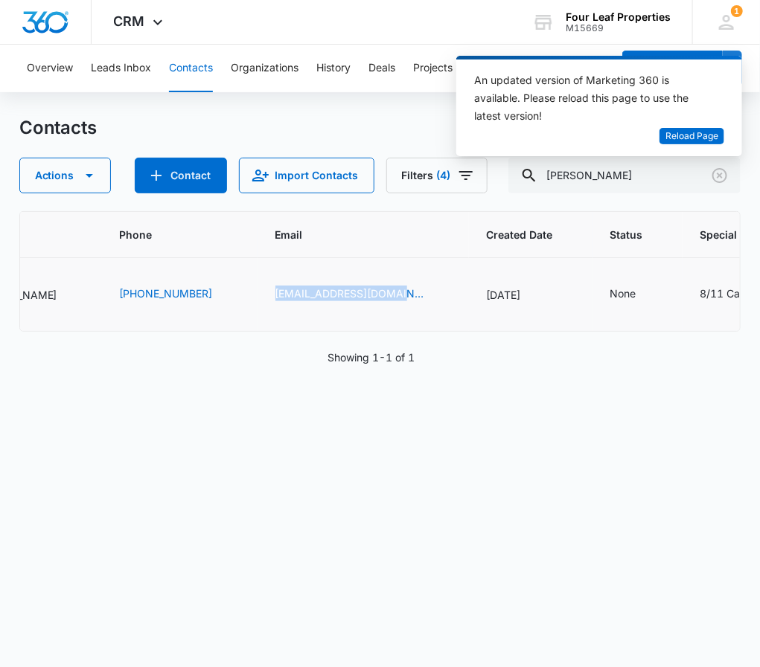
drag, startPoint x: 371, startPoint y: 295, endPoint x: 244, endPoint y: 295, distance: 127.2
click at [257, 295] on td "[EMAIL_ADDRESS][DOMAIN_NAME]" at bounding box center [362, 295] width 211 height 74
copy link "[EMAIL_ADDRESS][DOMAIN_NAME]"
click at [694, 132] on span "Reload Page" at bounding box center [691, 136] width 53 height 14
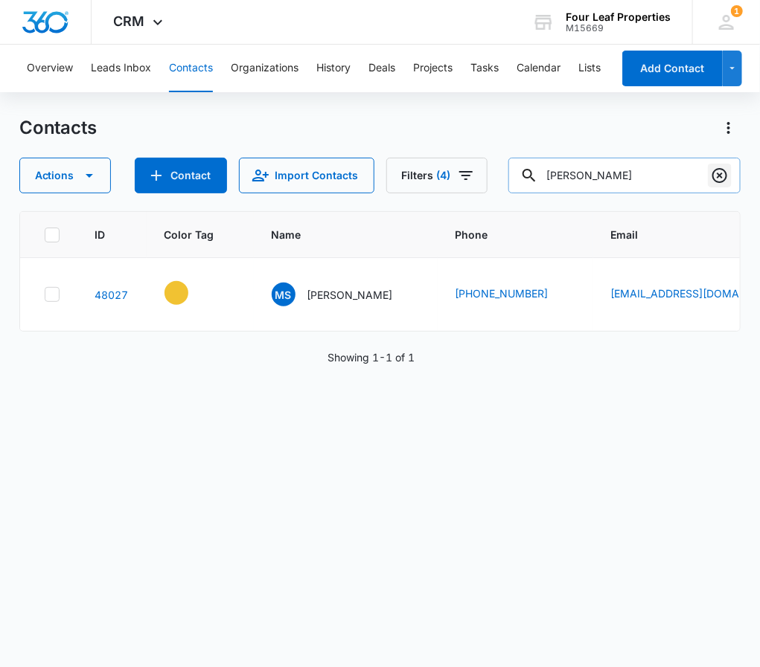
click at [728, 175] on icon "Clear" at bounding box center [719, 176] width 18 height 18
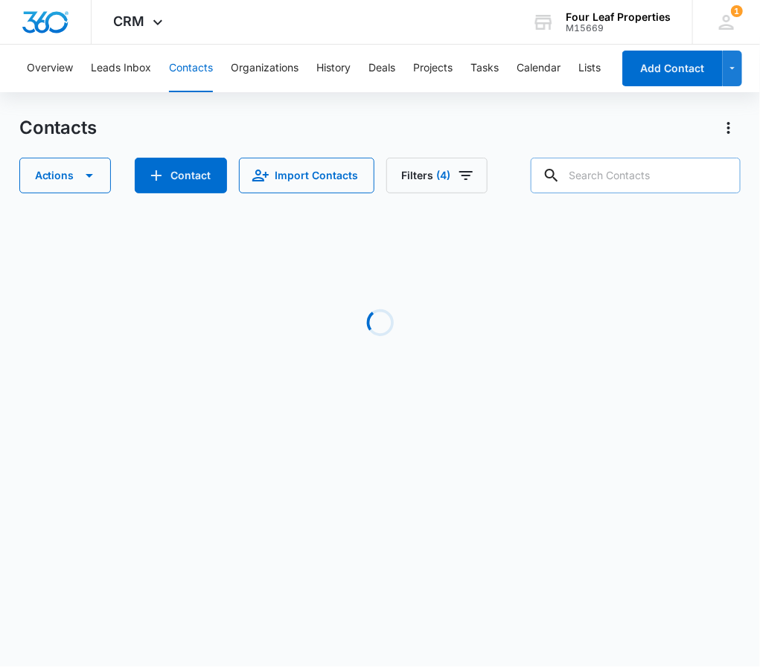
click at [647, 173] on input "text" at bounding box center [635, 176] width 210 height 36
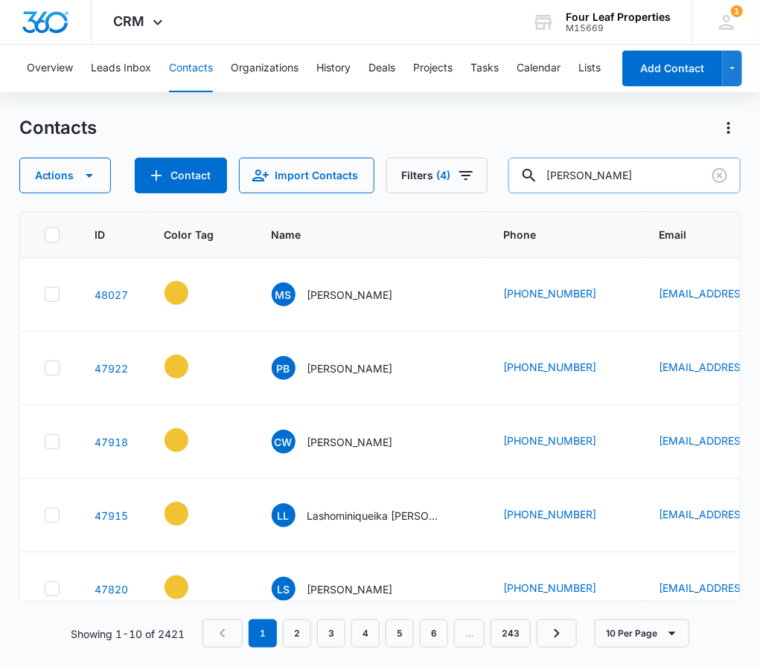
type input "Venters"
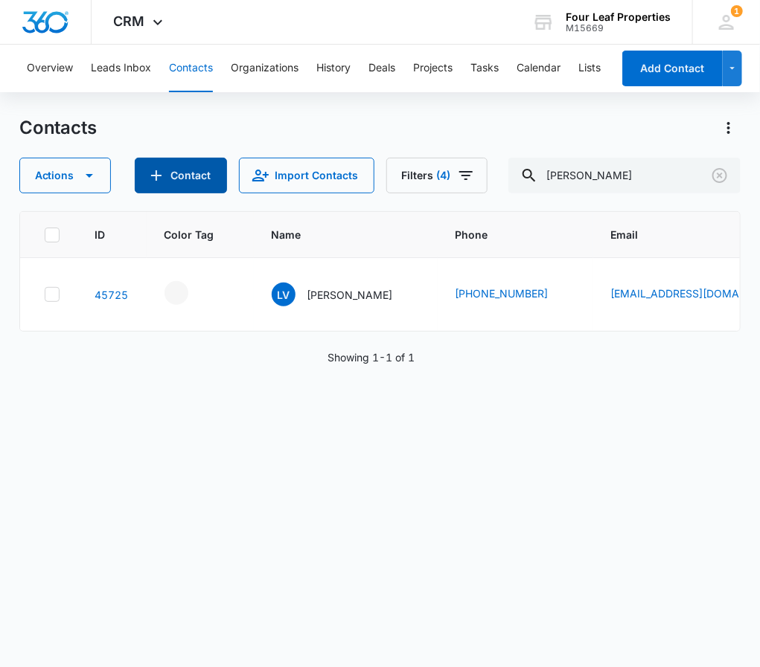
click at [193, 174] on button "Contact" at bounding box center [181, 176] width 92 height 36
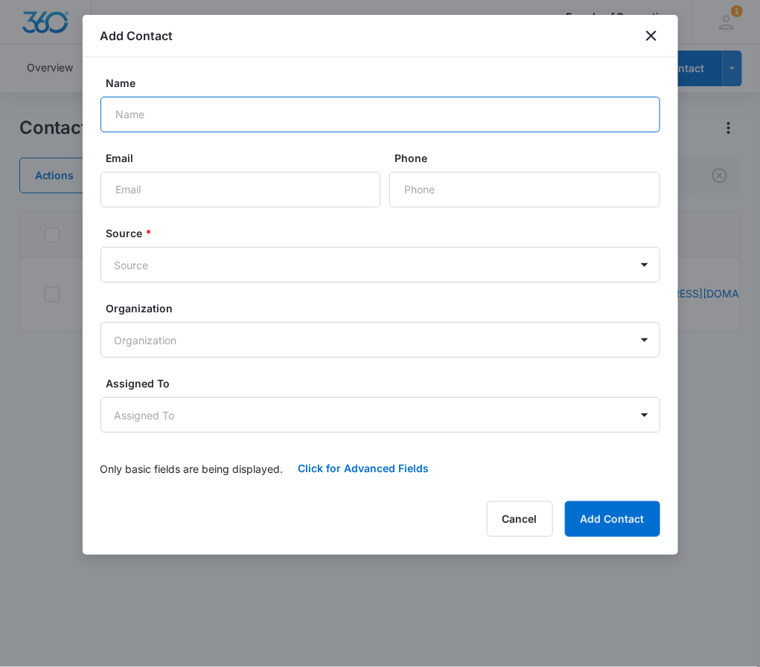
click at [159, 106] on input "Name" at bounding box center [379, 115] width 559 height 36
paste input "Samira Venters"
type input "Samira Venters"
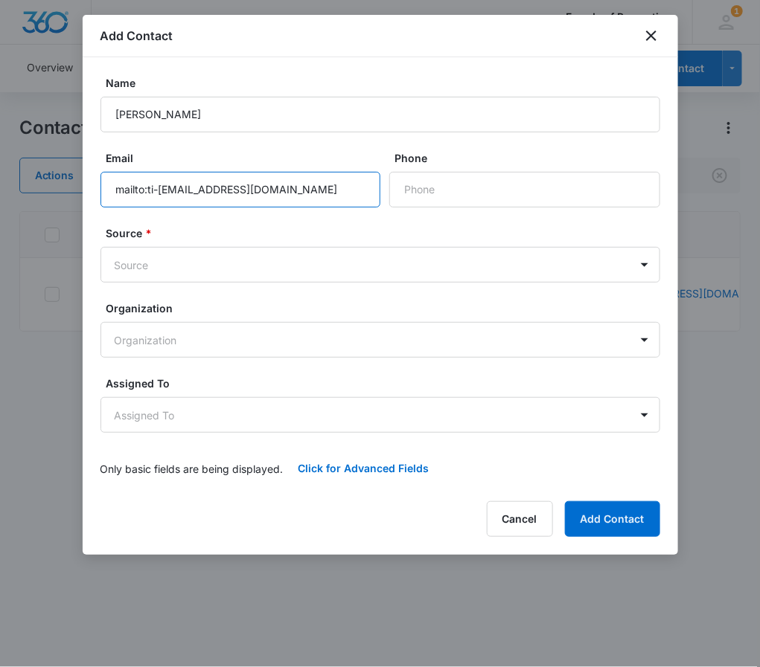
click at [150, 187] on input "mailto:ti-mira19@proton.me" at bounding box center [240, 190] width 280 height 36
type input "ti-mira19@proton.me"
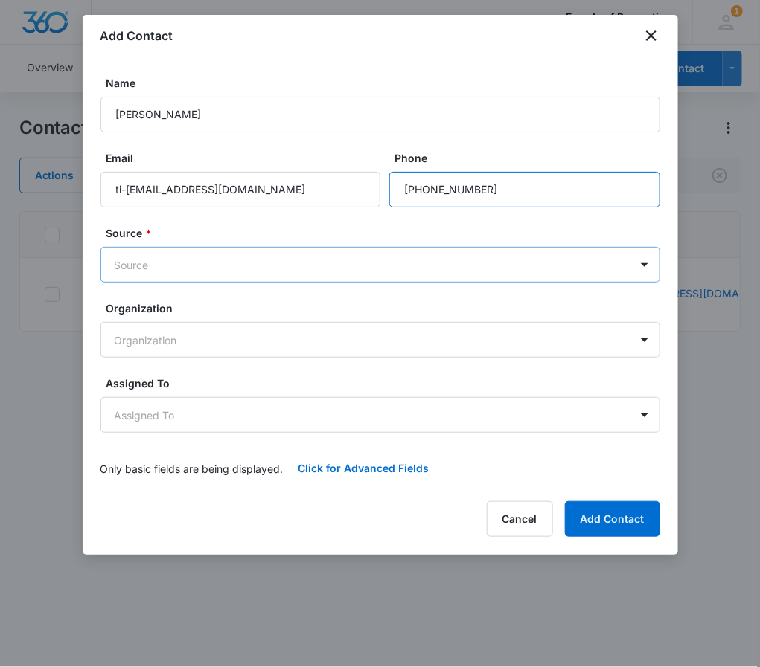
type input "(346) 820-1293"
click at [283, 270] on body "CRM Apps Reputation Websites Forms CRM Email Social Shop Payments POS Content A…" at bounding box center [380, 333] width 760 height 667
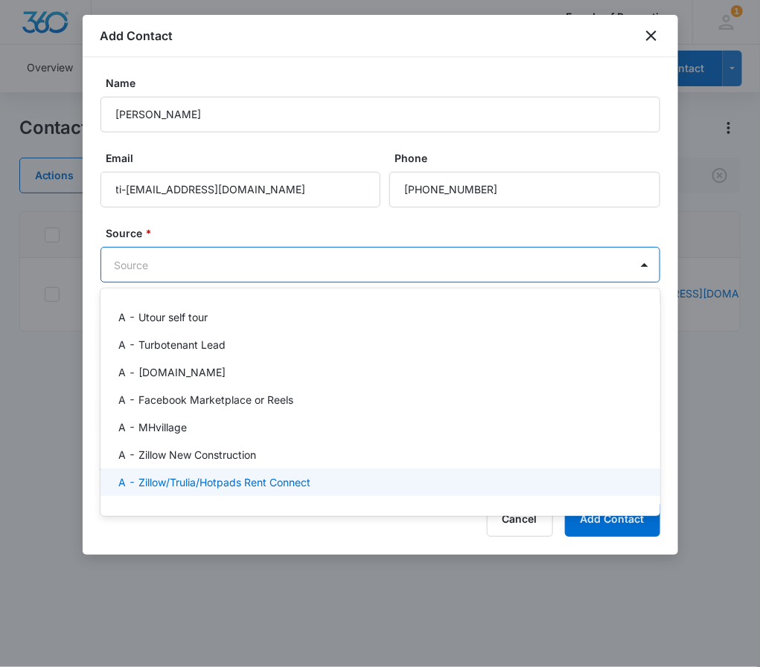
click at [277, 491] on div "A - Zillow/Trulia/Hotpads Rent Connect" at bounding box center [379, 483] width 559 height 28
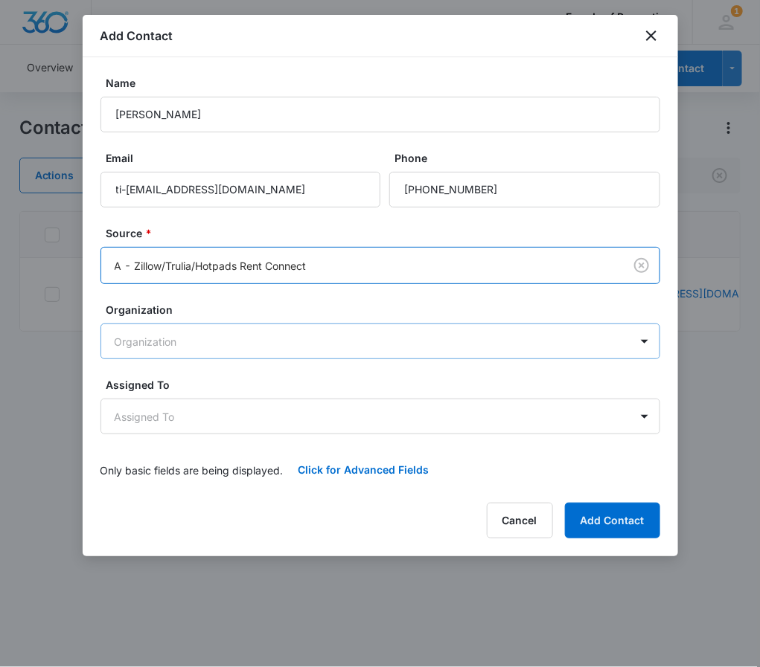
click at [257, 356] on body "CRM Apps Reputation Websites Forms CRM Email Social Shop Payments POS Content A…" at bounding box center [380, 333] width 760 height 667
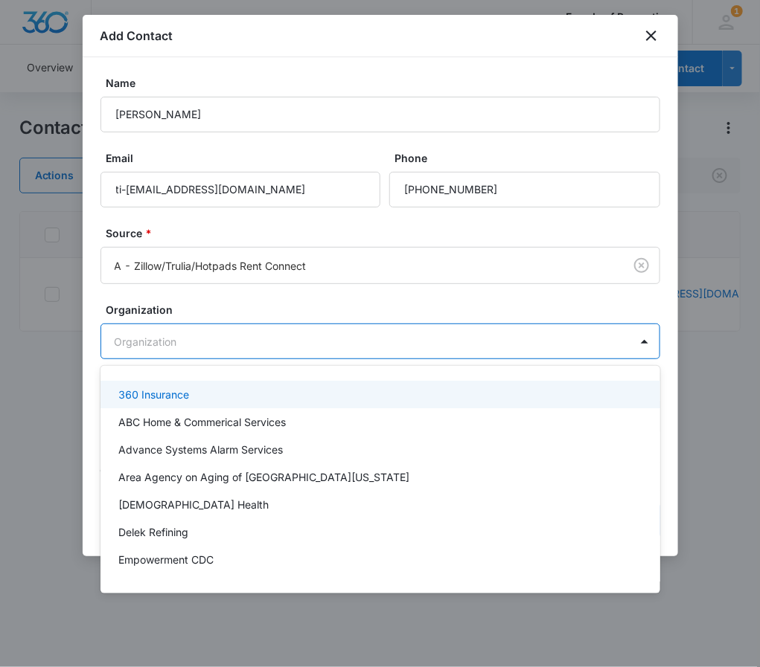
click at [255, 315] on div at bounding box center [380, 333] width 760 height 667
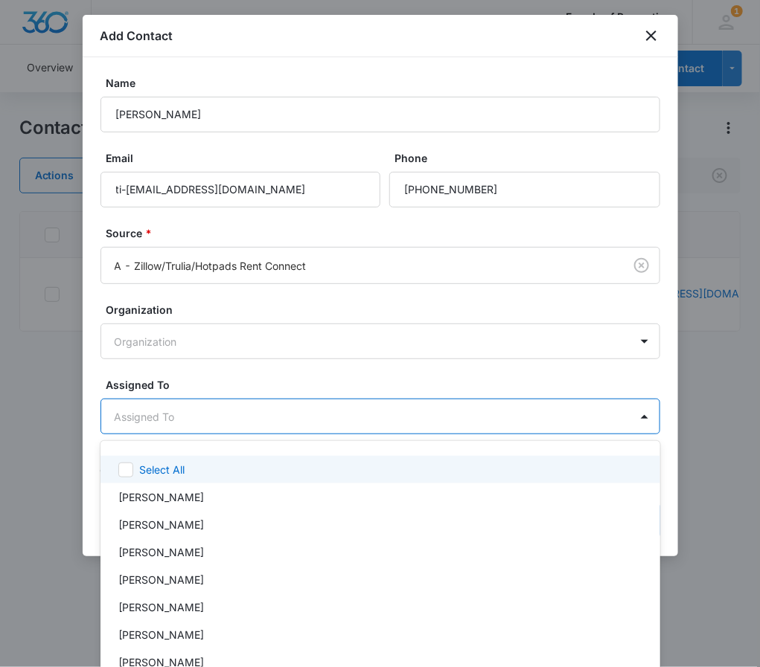
click at [226, 407] on body "CRM Apps Reputation Websites Forms CRM Email Social Shop Payments POS Content A…" at bounding box center [380, 333] width 760 height 667
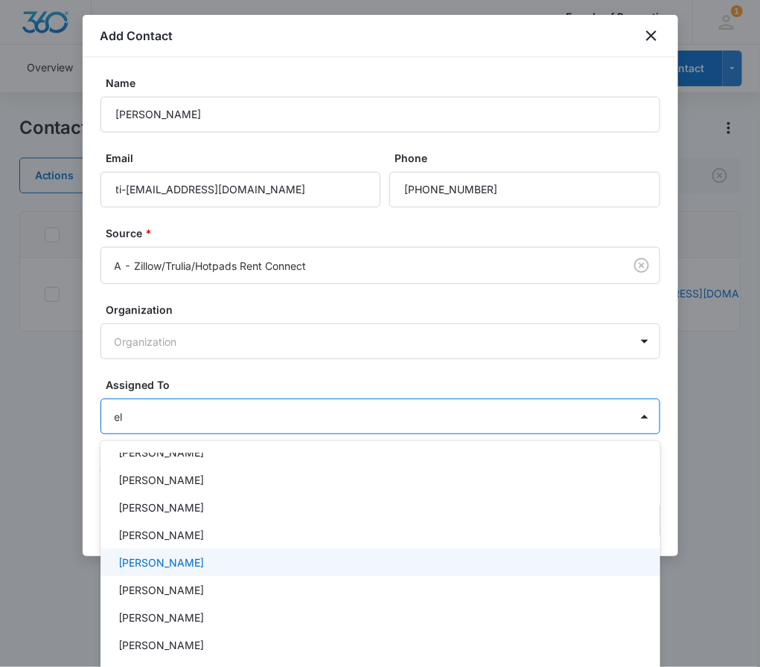
scroll to position [16, 0]
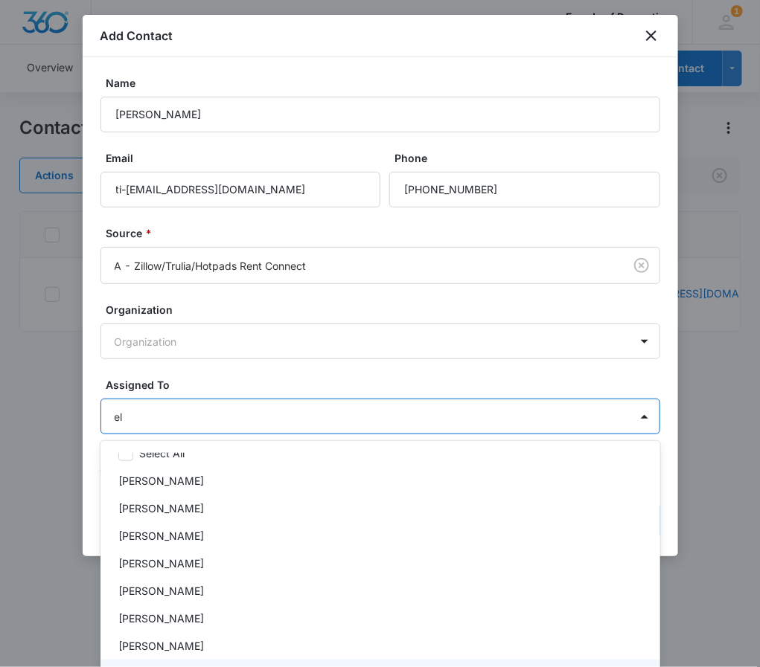
type input "ele"
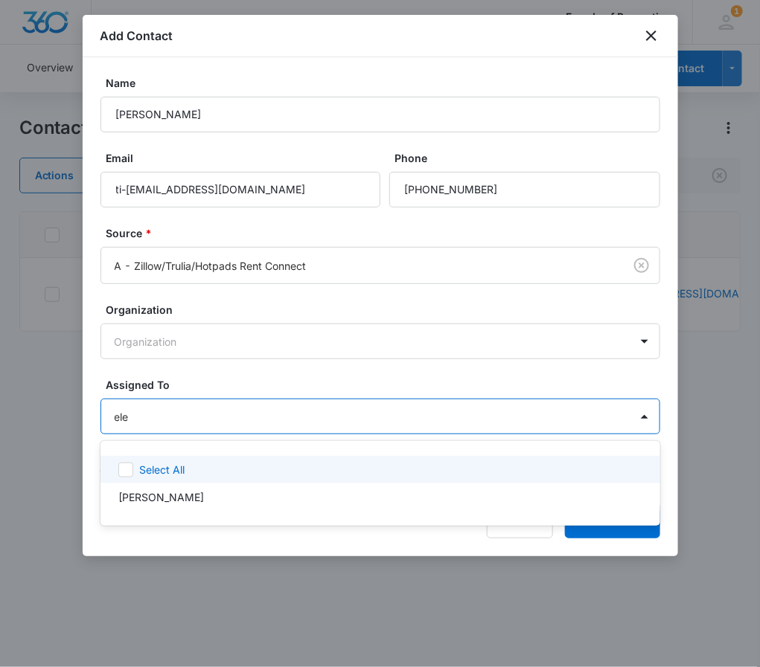
scroll to position [0, 0]
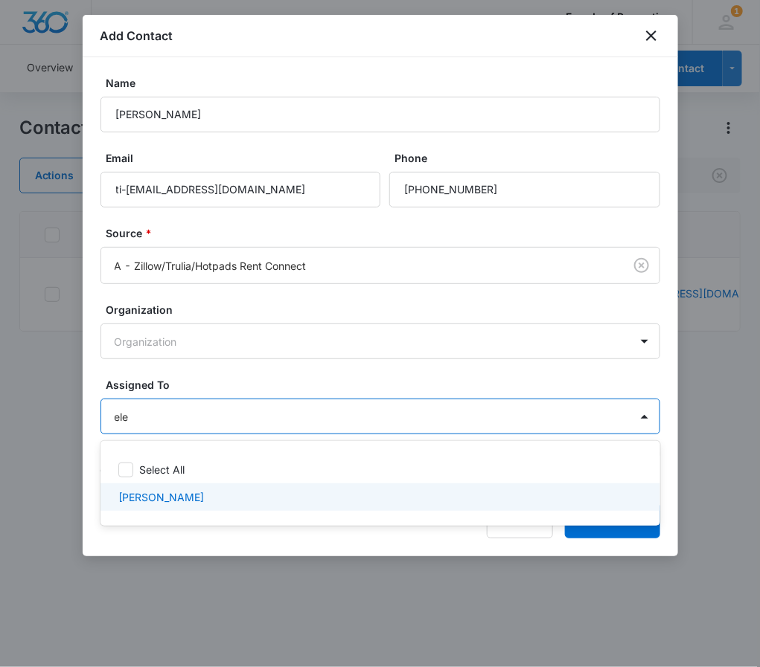
click at [221, 498] on div "[PERSON_NAME]" at bounding box center [378, 497] width 521 height 16
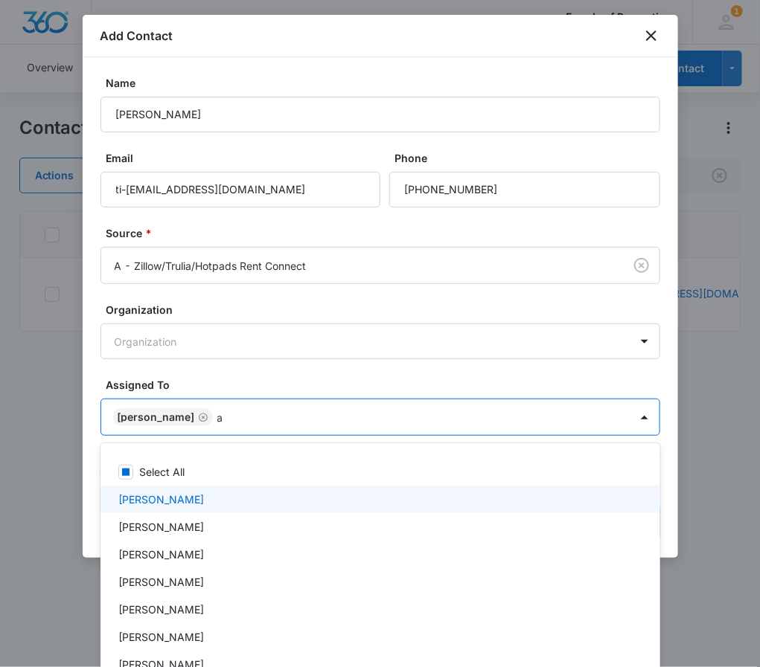
type input "al"
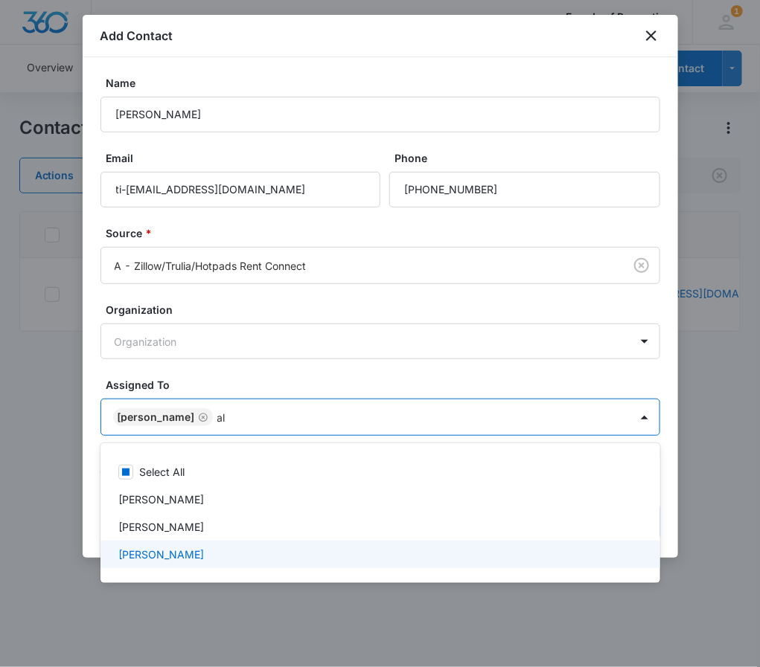
click at [217, 558] on div "[PERSON_NAME]" at bounding box center [378, 555] width 521 height 16
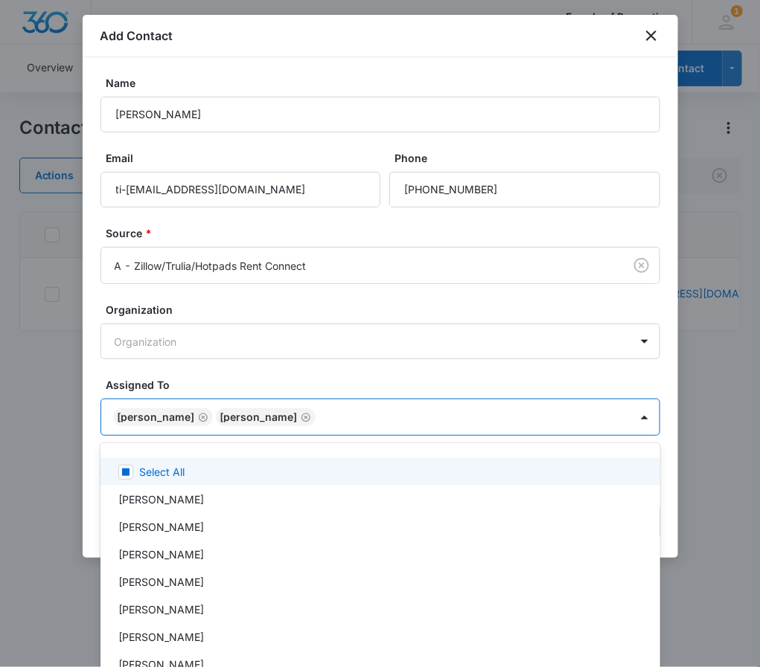
click at [369, 378] on div at bounding box center [380, 333] width 760 height 667
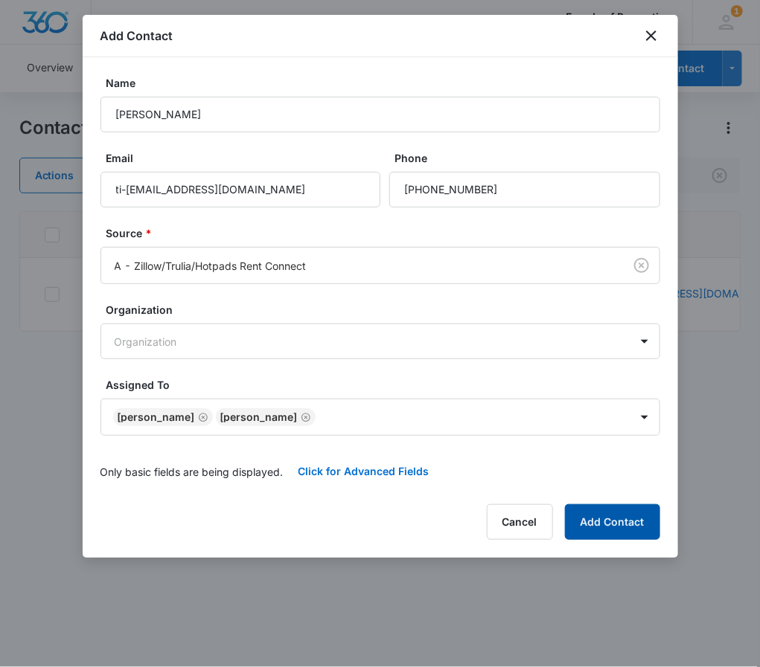
click at [635, 523] on button "Add Contact" at bounding box center [612, 522] width 95 height 36
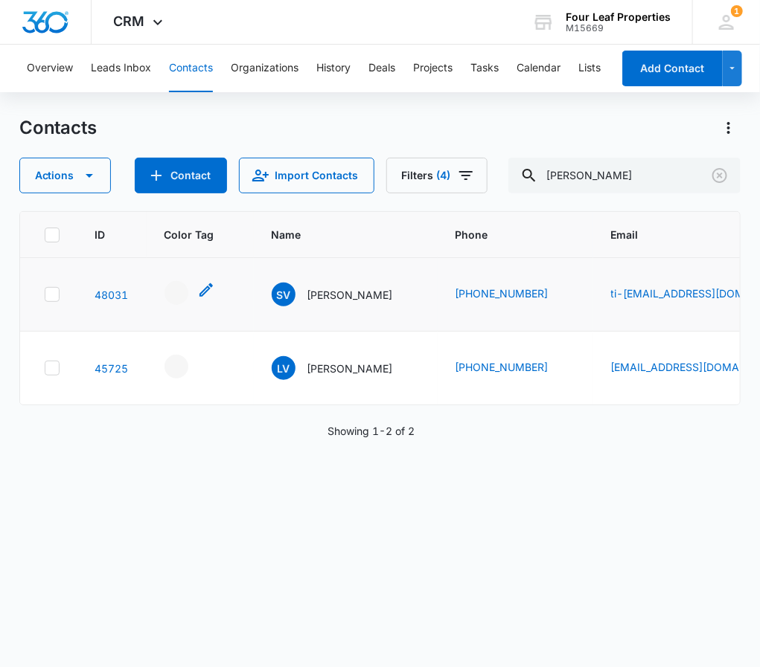
click at [204, 283] on icon "- - Select to Edit Field" at bounding box center [206, 290] width 18 height 18
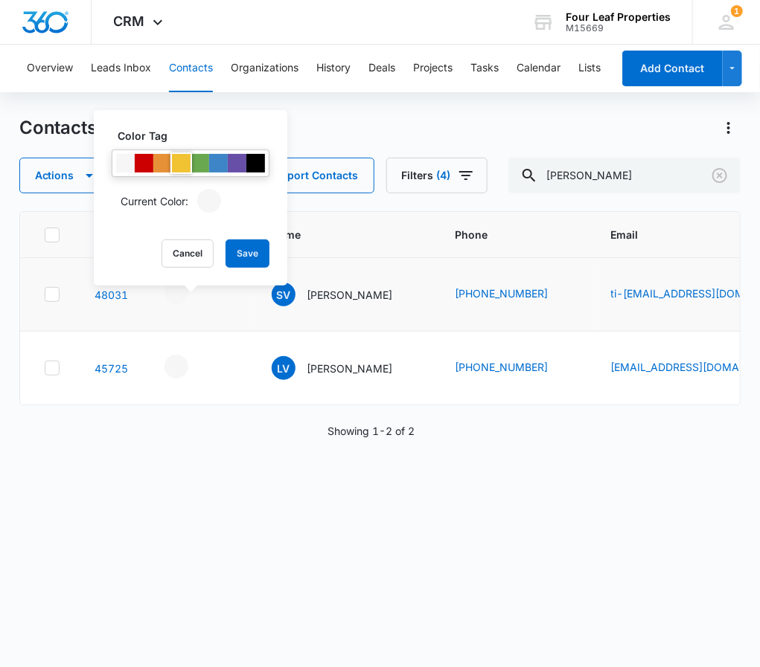
click at [179, 154] on div at bounding box center [181, 163] width 19 height 19
click at [248, 252] on button "Save" at bounding box center [247, 254] width 44 height 28
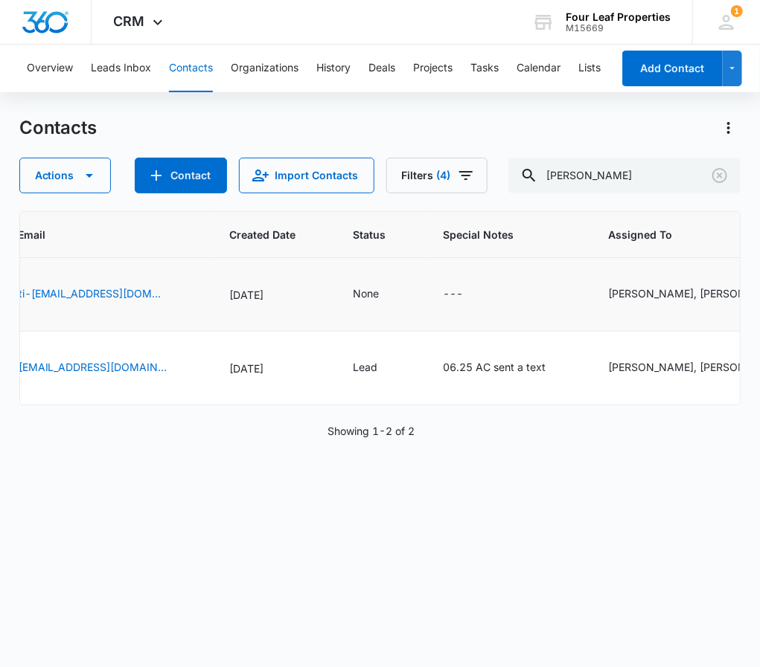
scroll to position [0, 609]
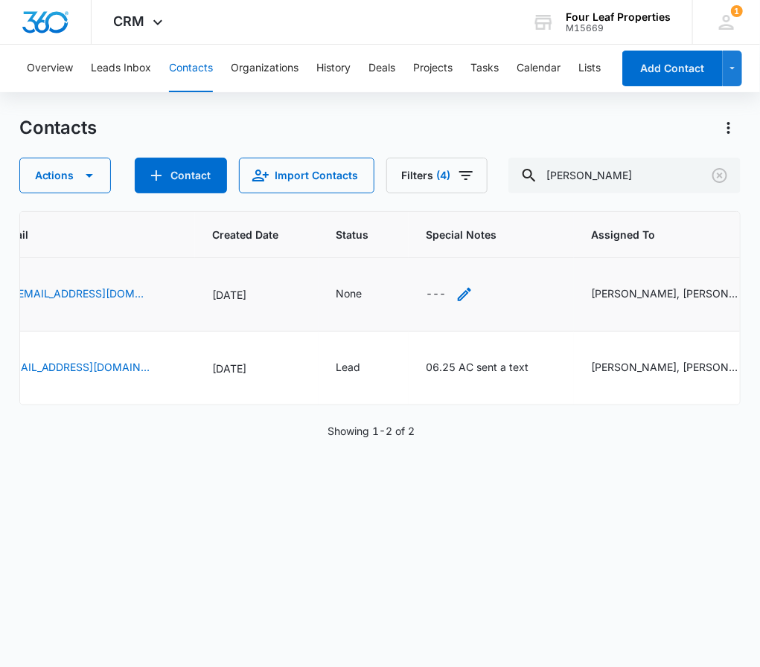
click at [457, 295] on icon "Special Notes - - Select to Edit Field" at bounding box center [463, 294] width 13 height 13
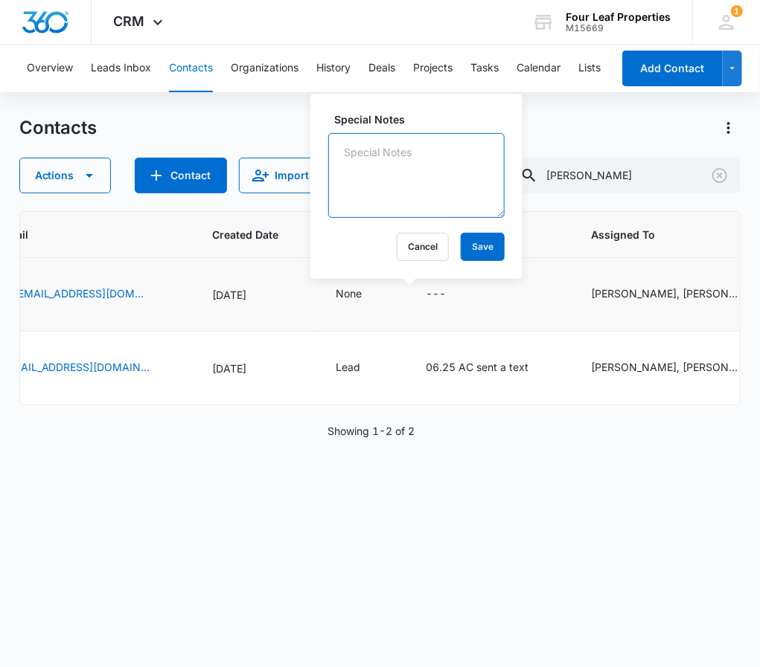
click at [387, 145] on textarea "Special Notes" at bounding box center [416, 175] width 176 height 85
click at [385, 182] on textarea "8/11 Called and spoke with Ms. Venters stated she just reciently has a reposeti…" at bounding box center [416, 175] width 176 height 85
click at [376, 194] on textarea "8/11 Called and spoke with Ms. Venters stated she just recently has a reposetion" at bounding box center [416, 175] width 176 height 85
drag, startPoint x: 376, startPoint y: 194, endPoint x: 358, endPoint y: 197, distance: 18.1
click at [358, 197] on textarea "8/11 Called and spoke with Ms. Venters stated she just recently has a reposetion" at bounding box center [416, 175] width 176 height 85
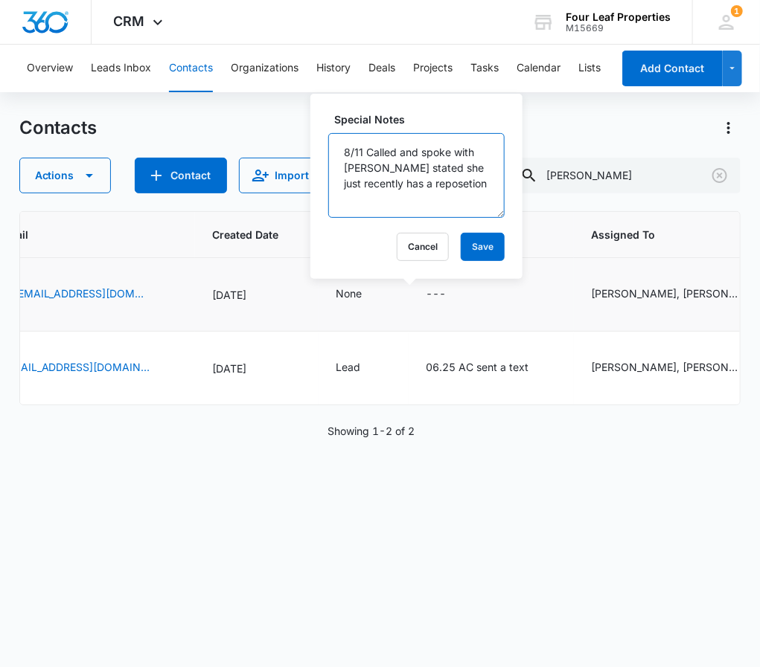
click at [405, 199] on textarea "8/11 Called and spoke with Ms. Venters stated she just recently has a reposetion" at bounding box center [416, 175] width 176 height 85
type textarea "8/11 Called and spoke with Ms. Venters stated she just recently has a repo woul…"
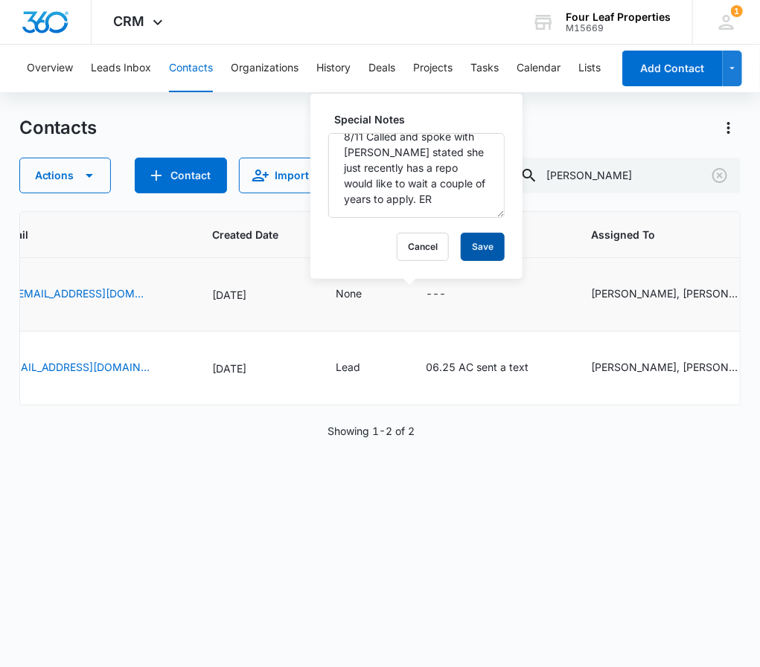
click at [472, 245] on button "Save" at bounding box center [482, 247] width 44 height 28
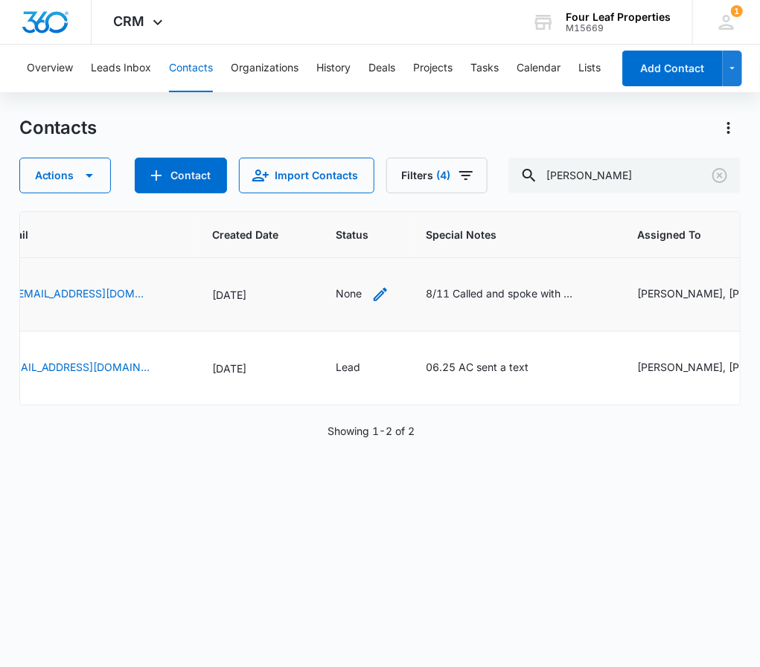
click at [371, 291] on icon "Status - None - Select to Edit Field" at bounding box center [380, 295] width 18 height 18
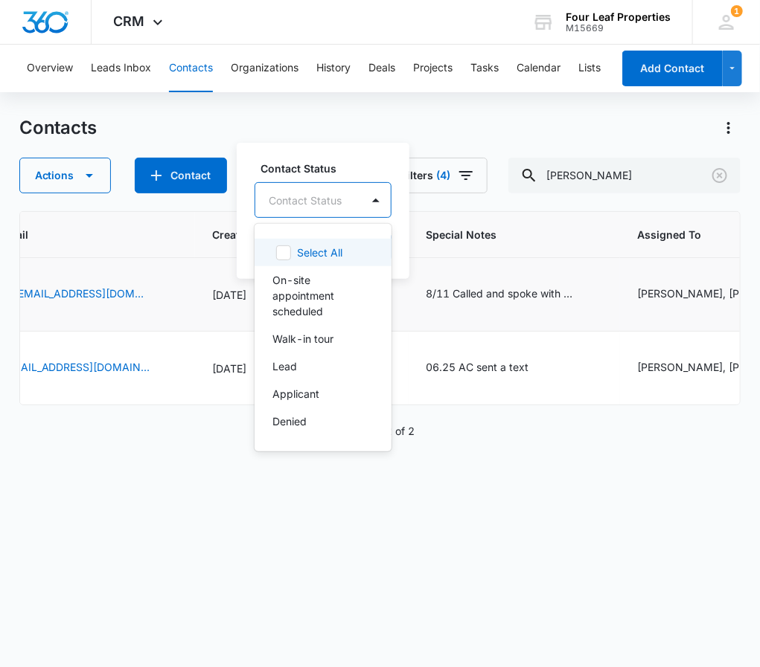
click at [375, 188] on div at bounding box center [376, 200] width 24 height 24
click at [302, 362] on div "Lead" at bounding box center [321, 367] width 98 height 16
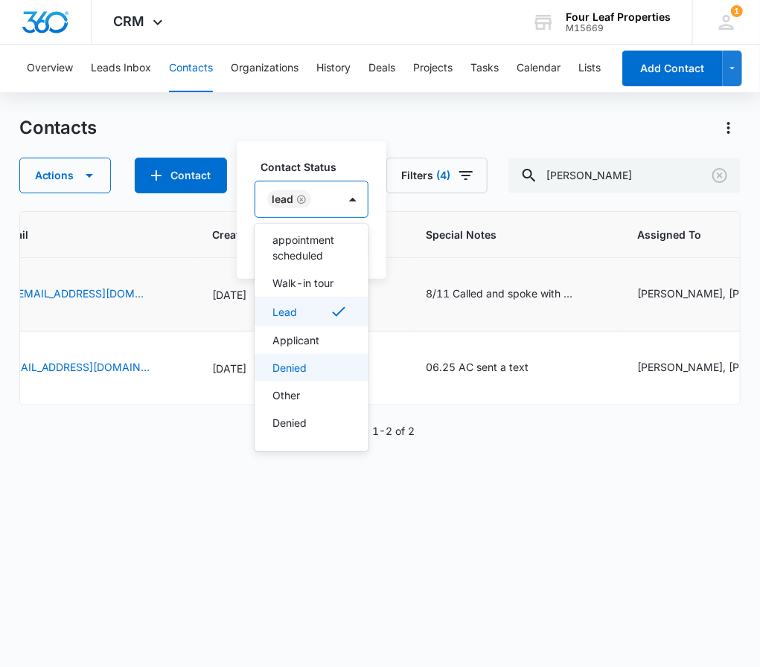
scroll to position [86, 0]
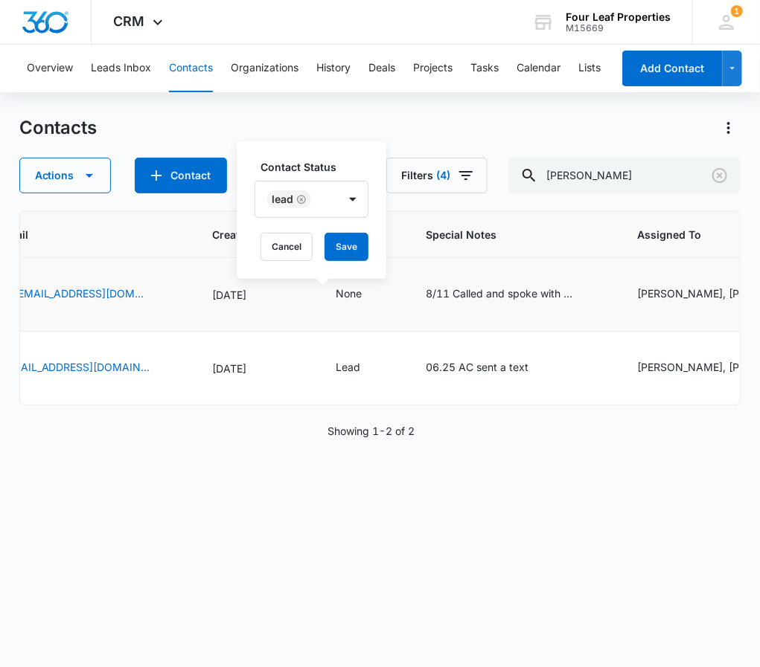
click at [362, 150] on div "Contact Status Lead Cancel Save" at bounding box center [312, 210] width 150 height 138
click at [333, 244] on button "Save" at bounding box center [346, 247] width 44 height 28
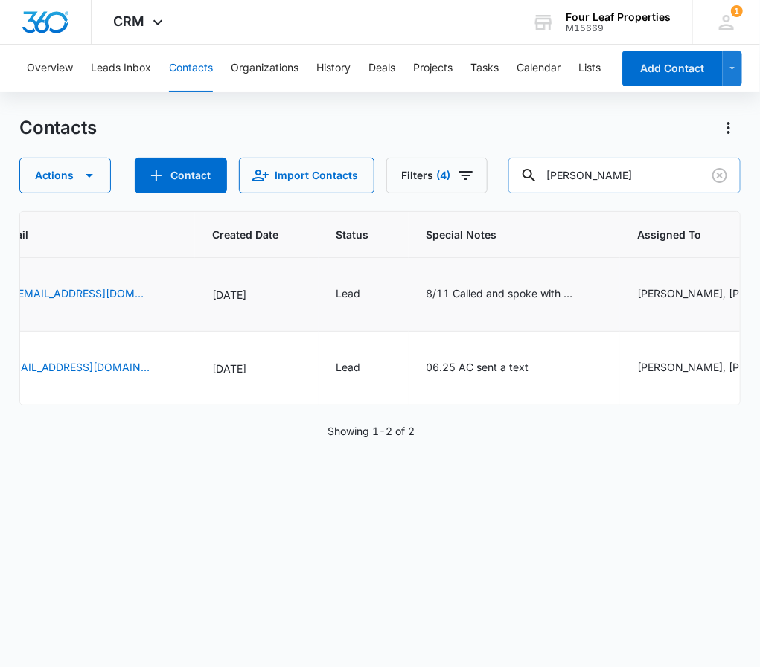
click at [572, 179] on input "Venters" at bounding box center [624, 176] width 232 height 36
click at [721, 177] on icon "Clear" at bounding box center [719, 176] width 18 height 18
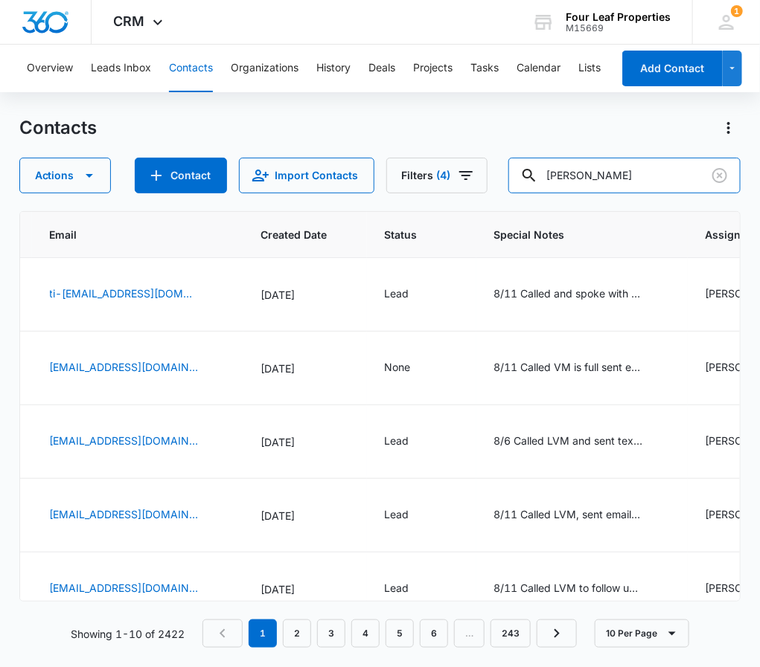
type input "[PERSON_NAME]"
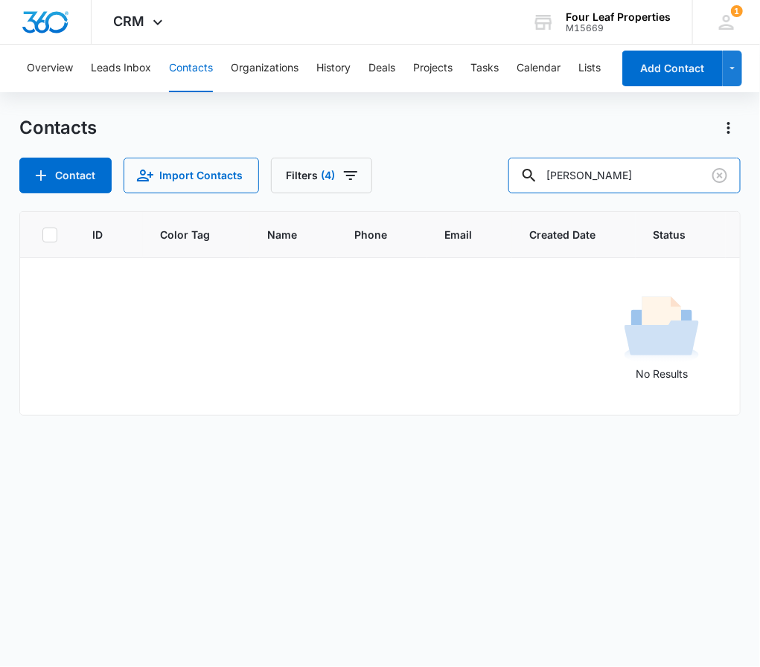
scroll to position [0, 0]
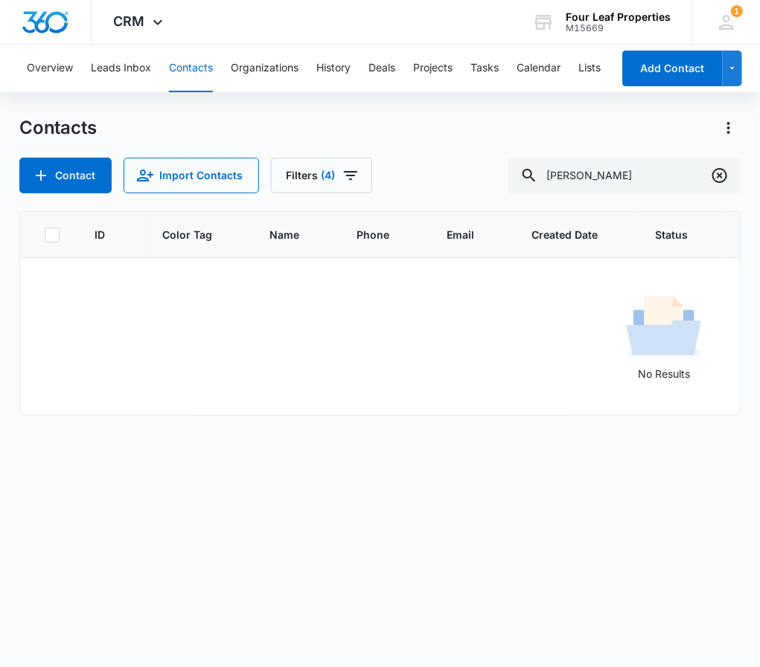
click at [716, 170] on icon "Clear" at bounding box center [719, 175] width 15 height 15
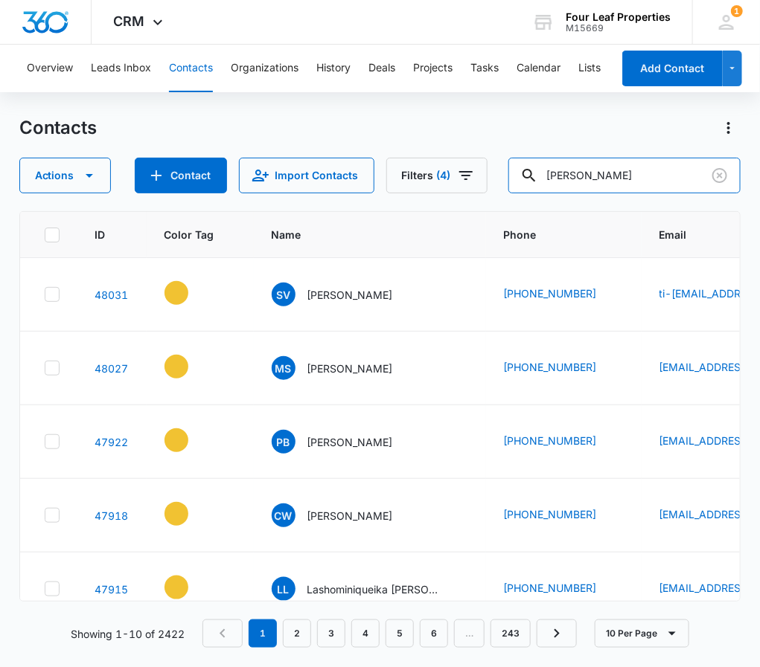
type input "smith"
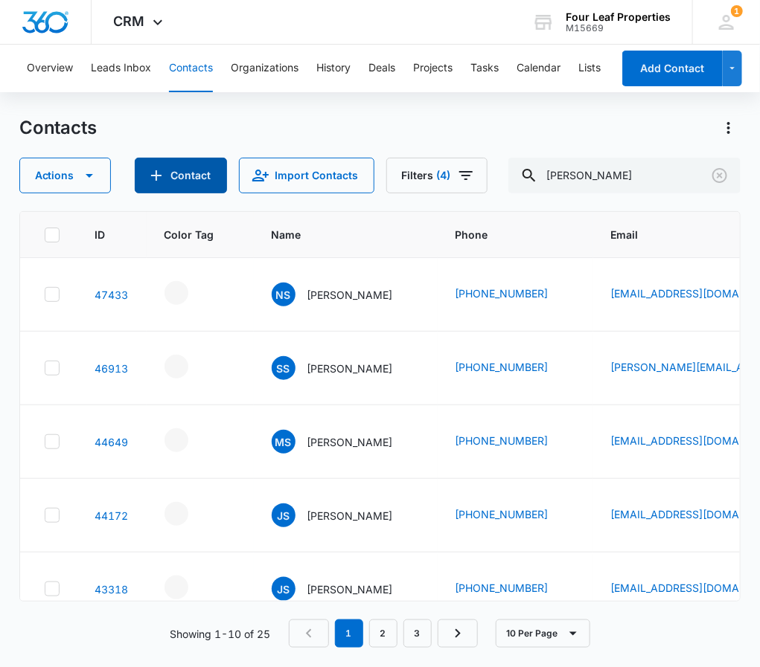
click at [184, 170] on button "Contact" at bounding box center [181, 176] width 92 height 36
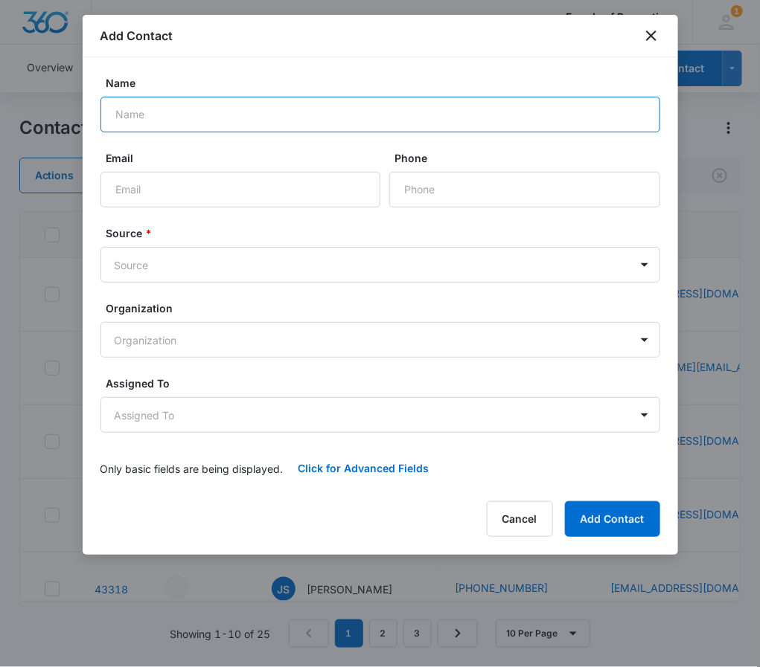
click at [215, 117] on input "Name" at bounding box center [379, 115] width 559 height 36
type input "Amber Smith"
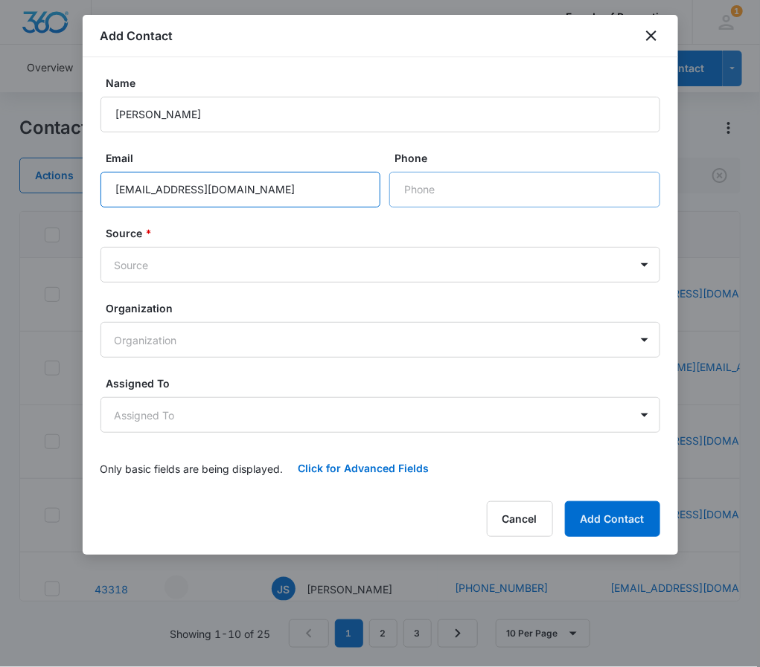
type input "asmithjuly90@gmail.com"
click at [480, 186] on input "Phone" at bounding box center [524, 190] width 271 height 36
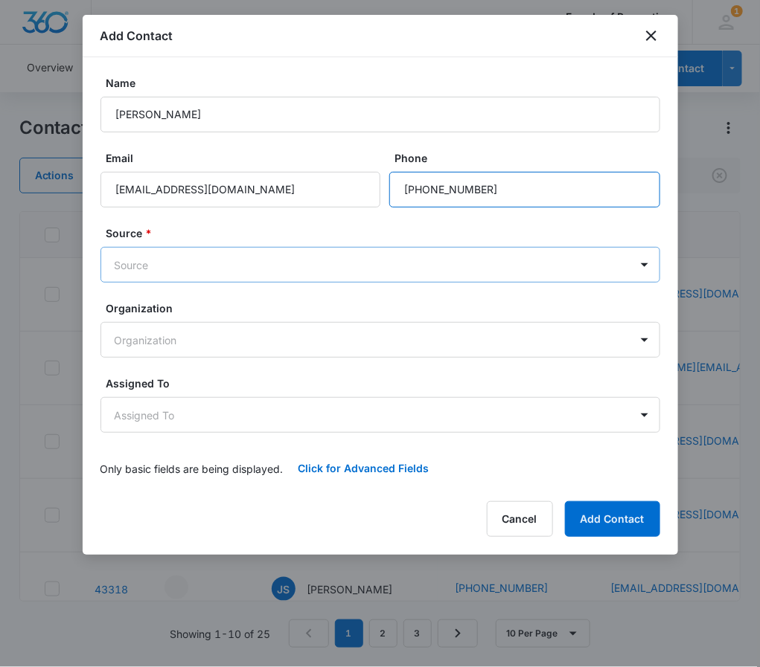
type input "(903) 830-1332"
click at [248, 262] on body "CRM Apps Reputation Websites Forms CRM Email Social Shop Payments POS Content A…" at bounding box center [380, 333] width 760 height 667
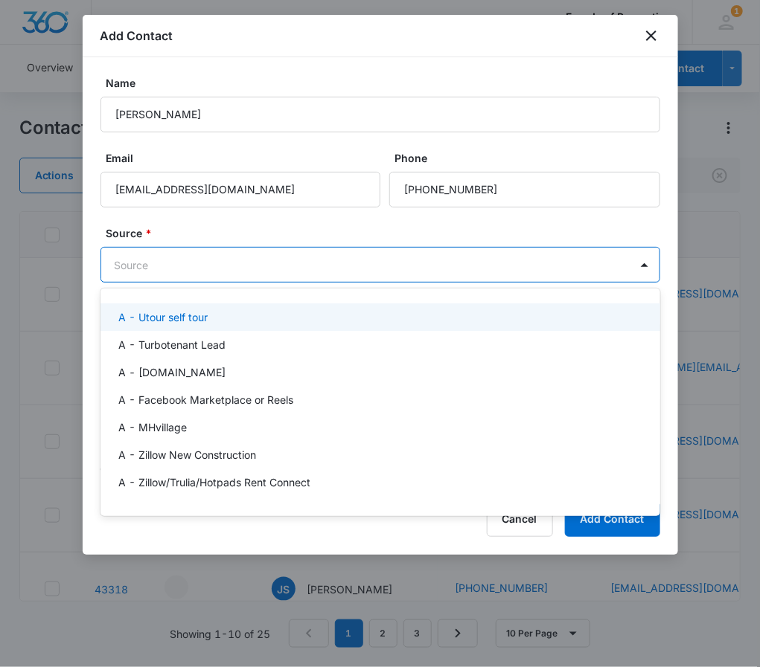
click at [237, 320] on div "A - Utour self tour" at bounding box center [378, 317] width 521 height 16
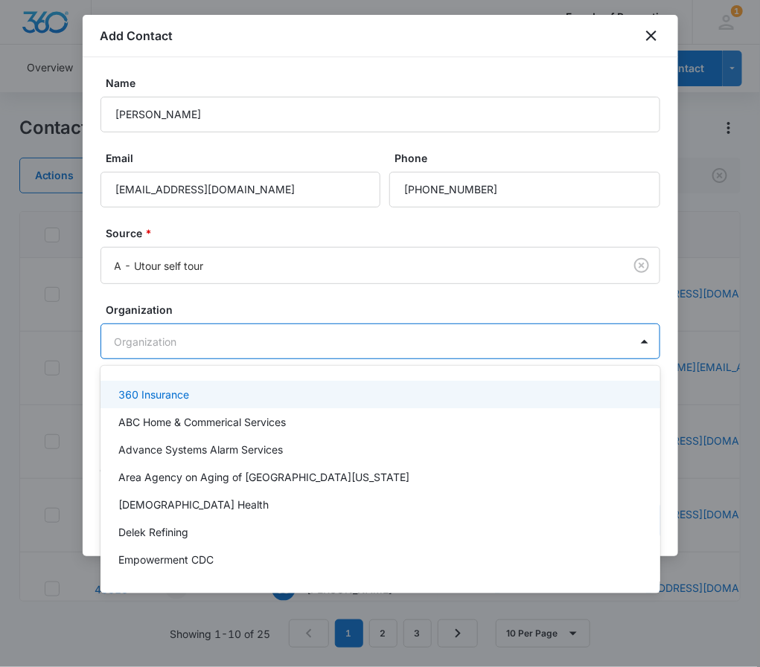
click at [199, 335] on body "CRM Apps Reputation Websites Forms CRM Email Social Shop Payments POS Content A…" at bounding box center [380, 333] width 760 height 667
click at [205, 304] on div at bounding box center [380, 333] width 760 height 667
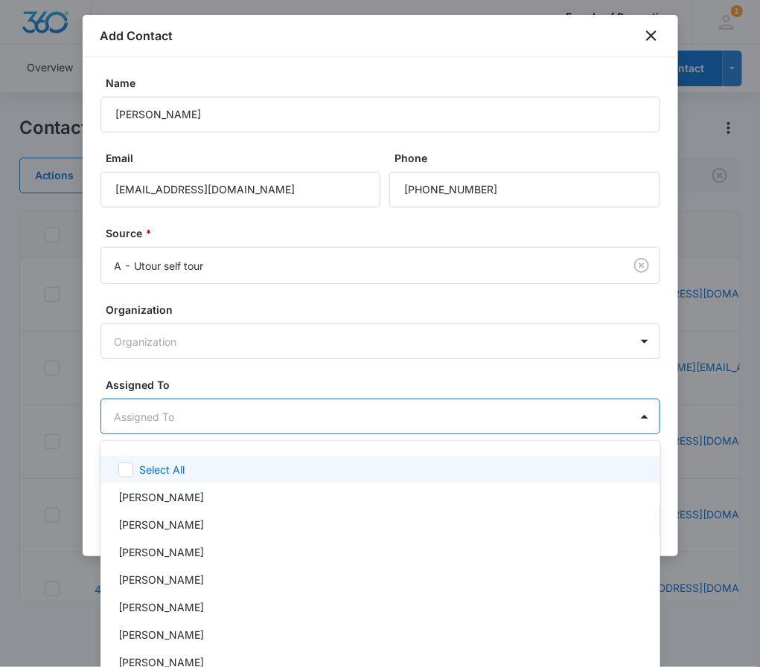
click at [184, 417] on body "CRM Apps Reputation Websites Forms CRM Email Social Shop Payments POS Content A…" at bounding box center [380, 333] width 760 height 667
type input "ele"
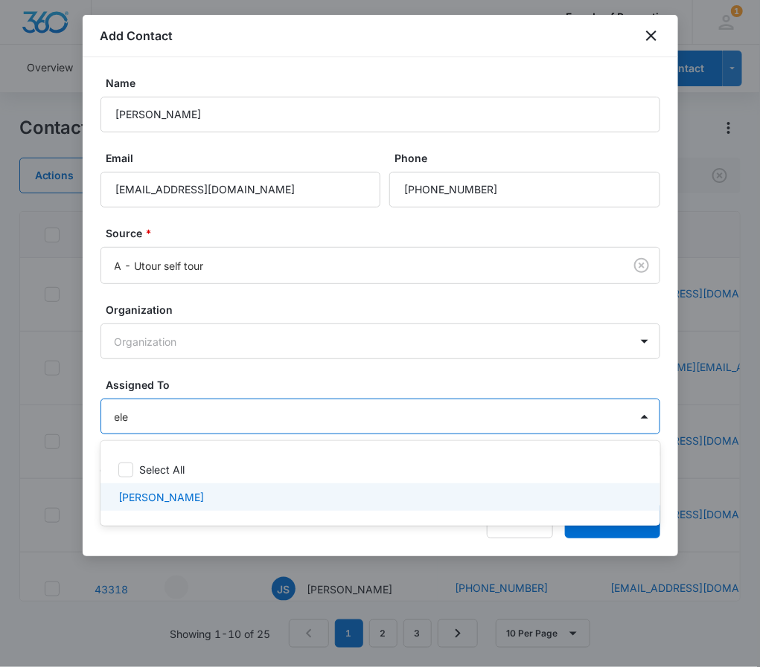
click at [161, 500] on p "[PERSON_NAME]" at bounding box center [161, 497] width 86 height 16
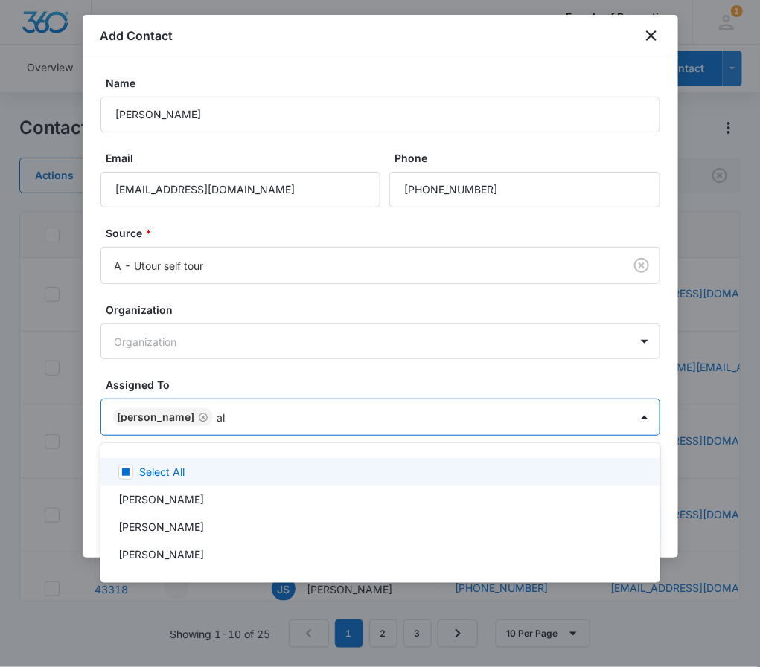
type input "ale"
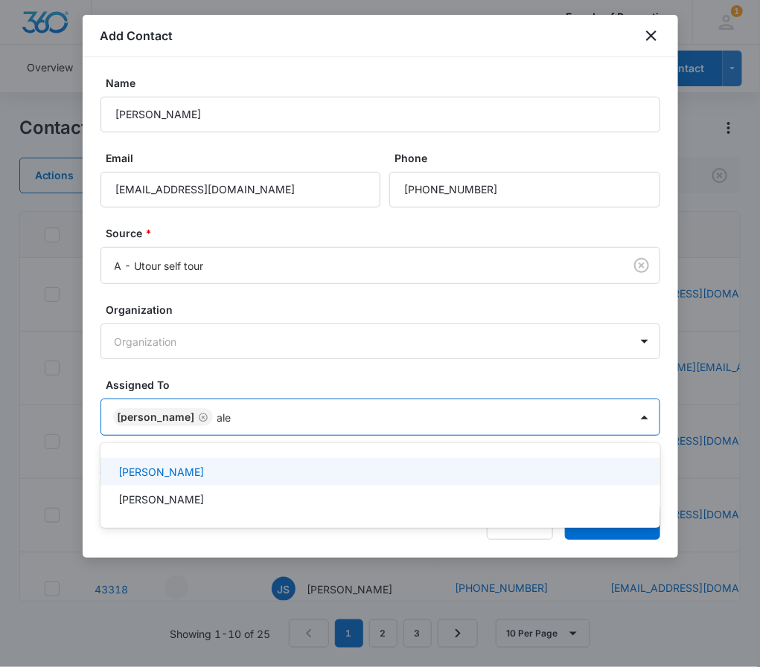
click at [161, 501] on p "[PERSON_NAME]" at bounding box center [161, 500] width 86 height 16
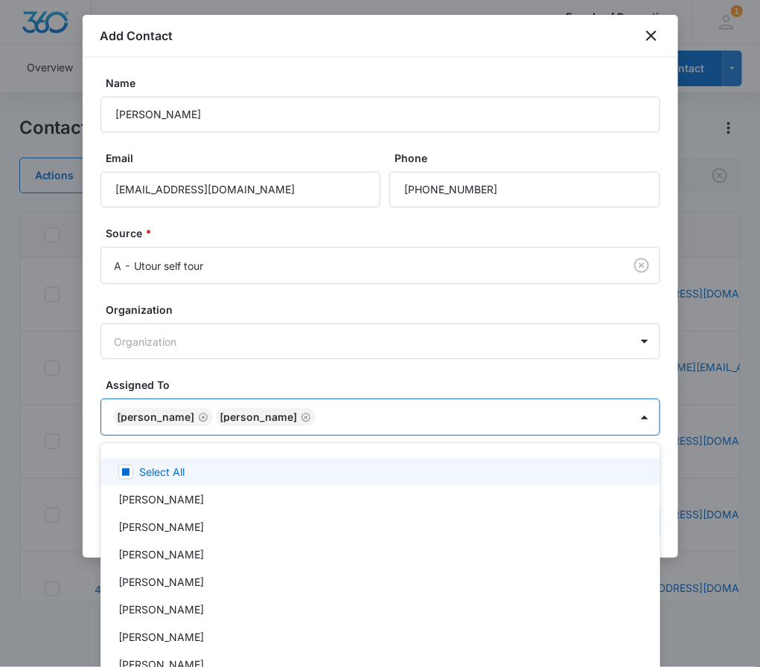
click at [428, 369] on div at bounding box center [380, 333] width 760 height 667
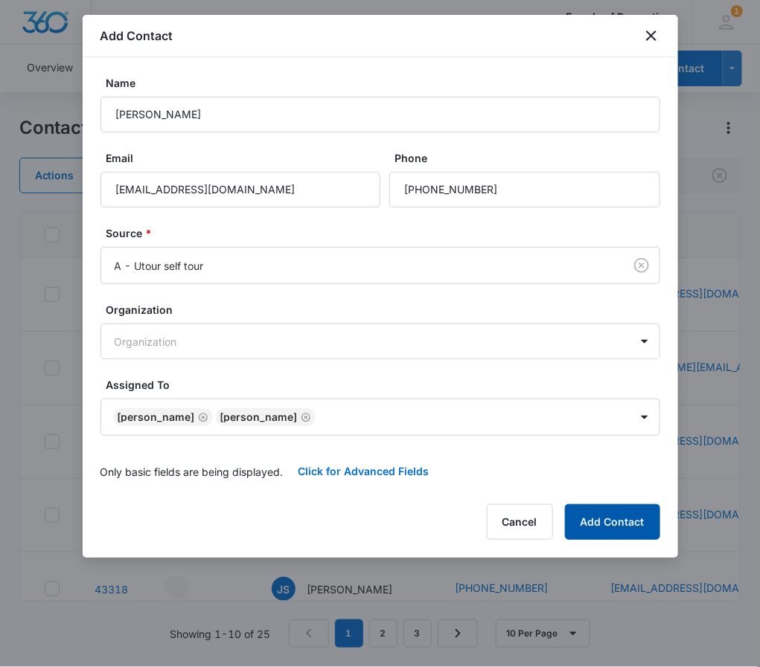
click at [599, 520] on button "Add Contact" at bounding box center [612, 522] width 95 height 36
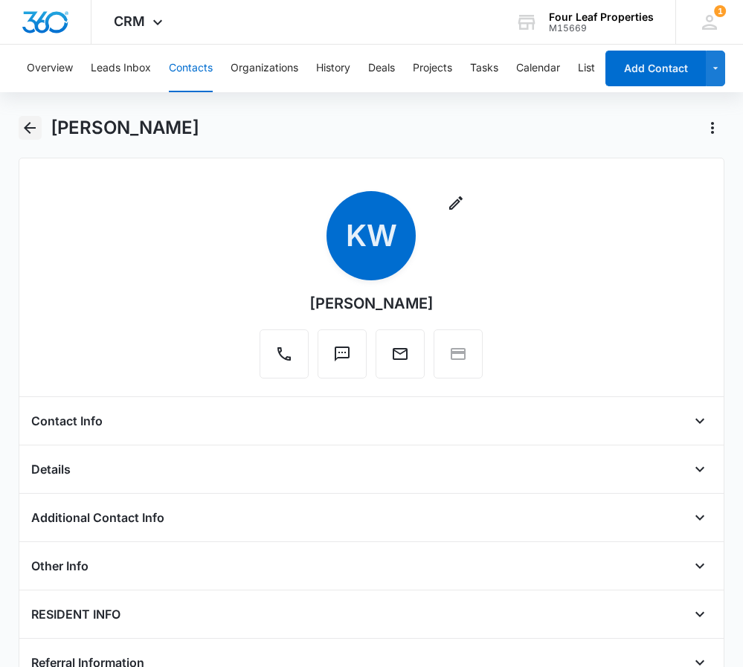
click at [28, 121] on icon "Back" at bounding box center [30, 128] width 18 height 18
click at [33, 121] on icon "Back" at bounding box center [30, 128] width 18 height 18
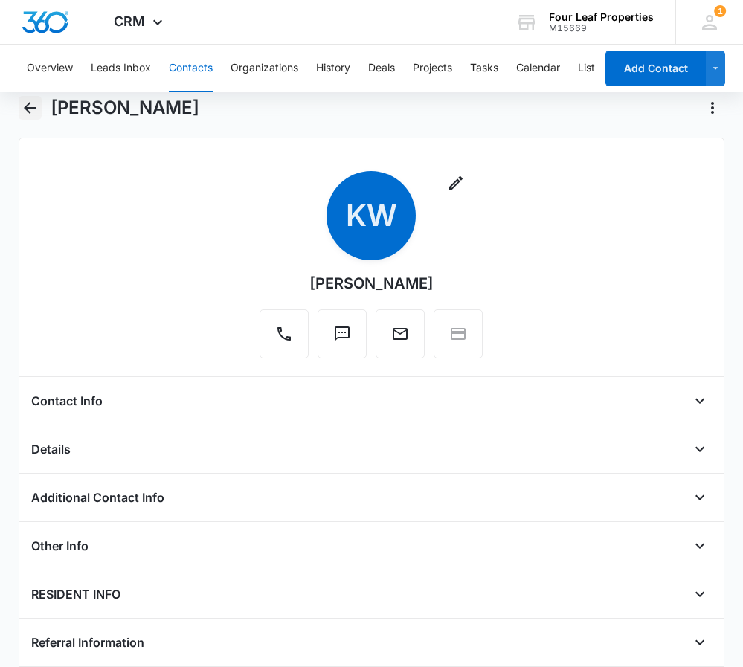
scroll to position [11, 0]
